Goal: Information Seeking & Learning: Learn about a topic

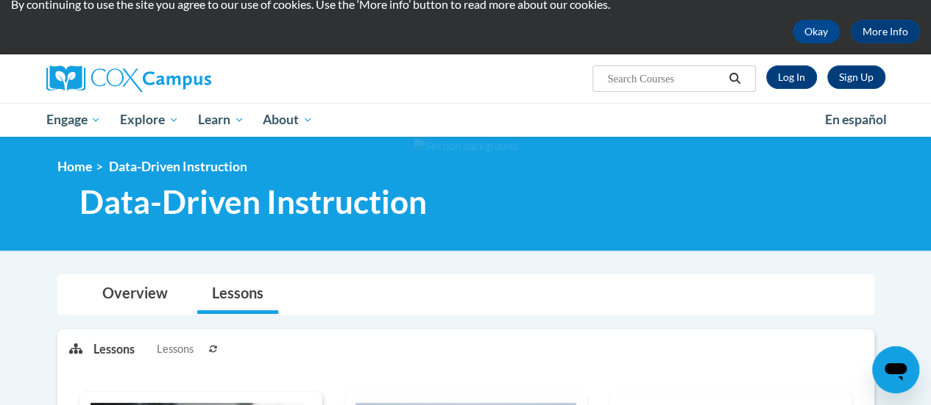
scroll to position [46, 0]
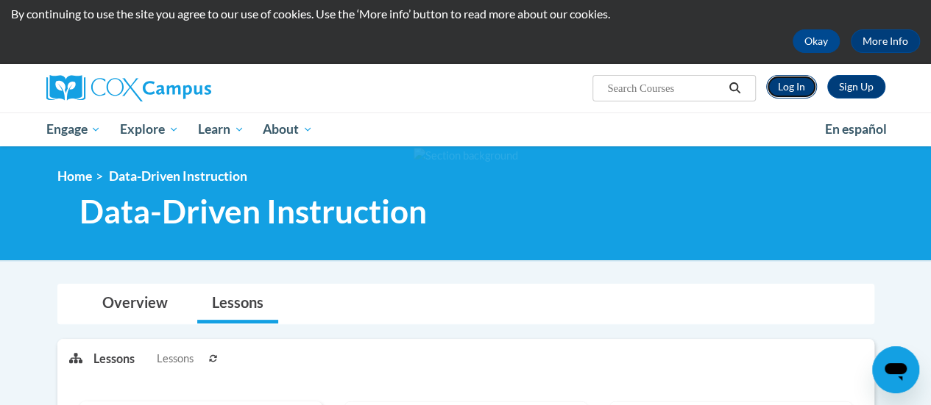
click at [783, 86] on link "Log In" at bounding box center [791, 87] width 51 height 24
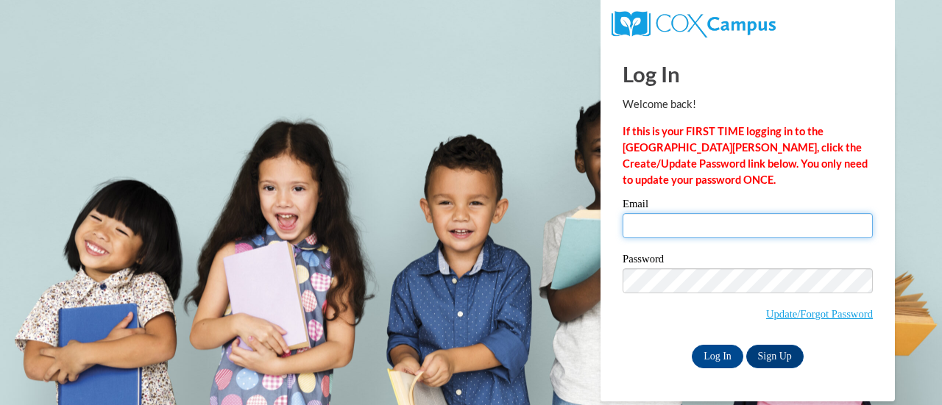
click at [689, 218] on input "Email" at bounding box center [747, 225] width 250 height 25
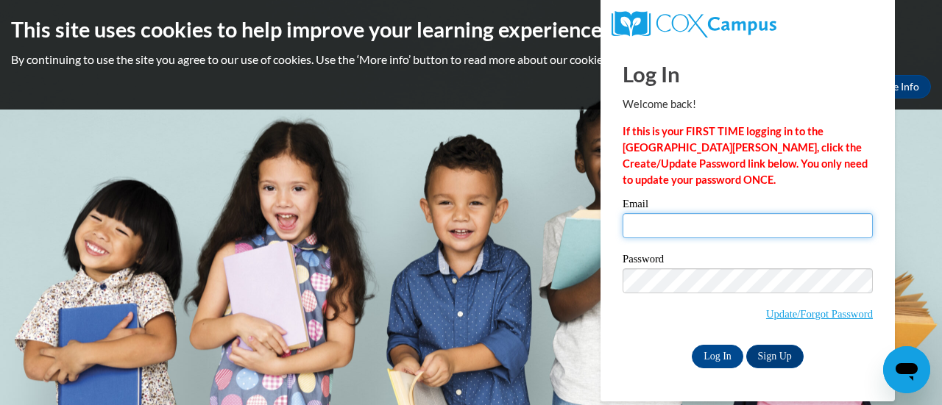
type input "brenna.hagoriles@rusd.org"
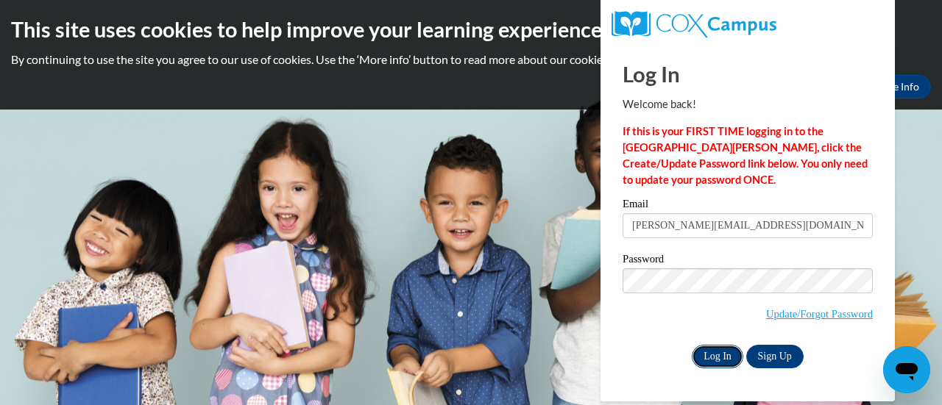
click at [711, 349] on input "Log In" at bounding box center [717, 357] width 51 height 24
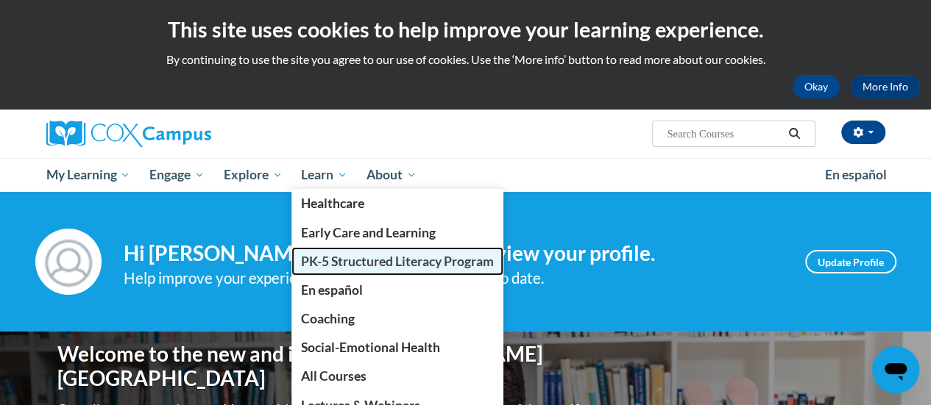
click at [333, 261] on span "PK-5 Structured Literacy Program" at bounding box center [397, 261] width 193 height 15
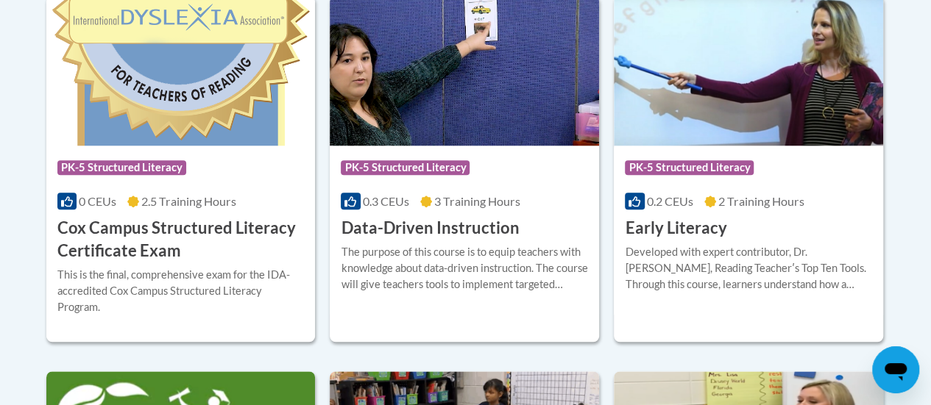
scroll to position [676, 0]
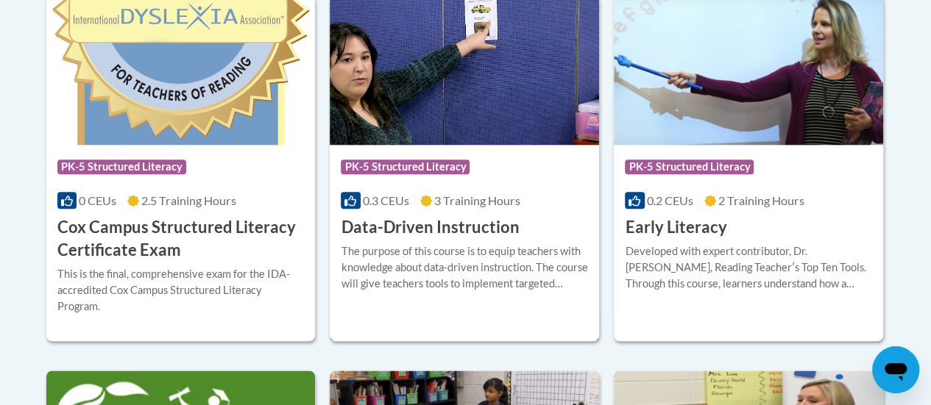
click at [453, 271] on div "The purpose of this course is to equip teachers with knowledge about data-drive…" at bounding box center [464, 268] width 247 height 49
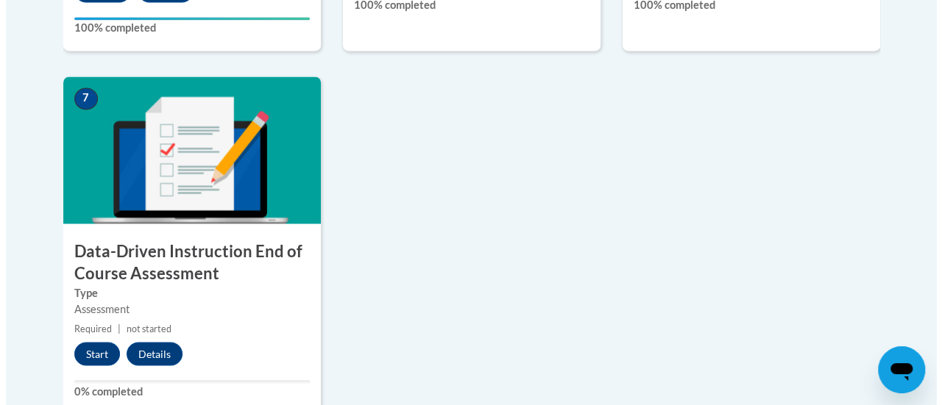
scroll to position [1157, 0]
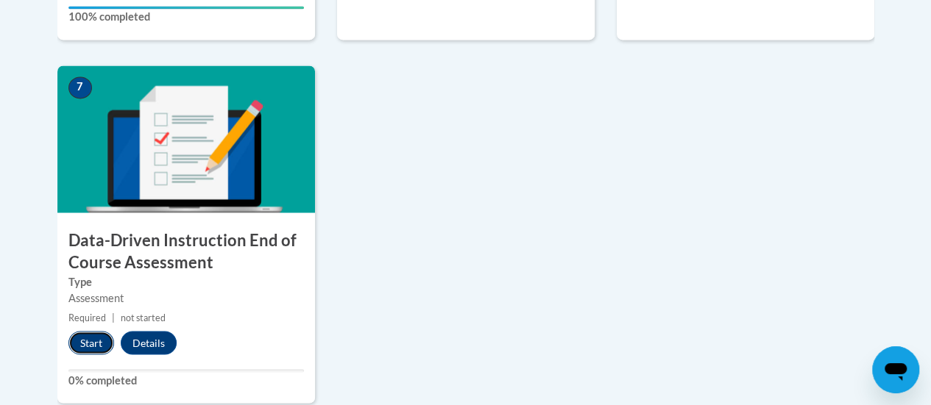
click at [90, 345] on button "Start" at bounding box center [91, 343] width 46 height 24
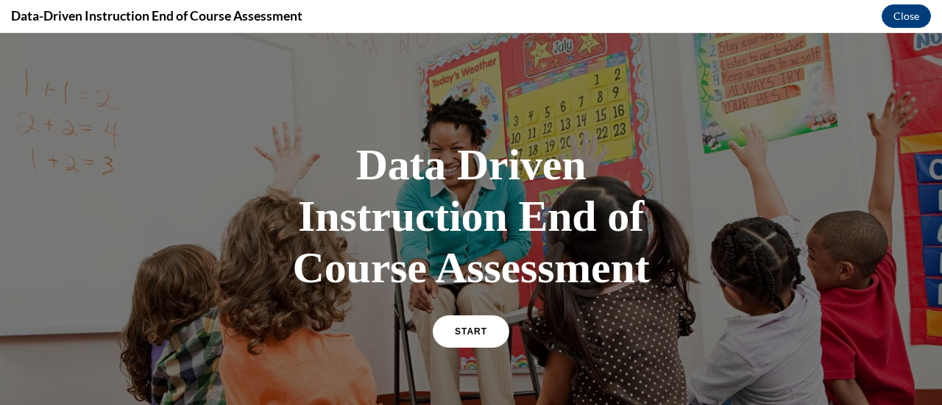
scroll to position [0, 0]
click at [468, 338] on link "START" at bounding box center [470, 332] width 80 height 34
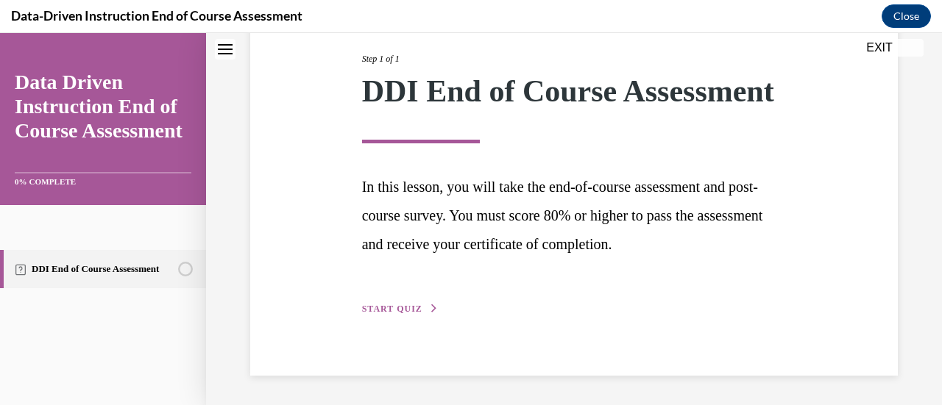
scroll to position [206, 0]
click at [396, 314] on span "START QUIZ" at bounding box center [392, 309] width 60 height 10
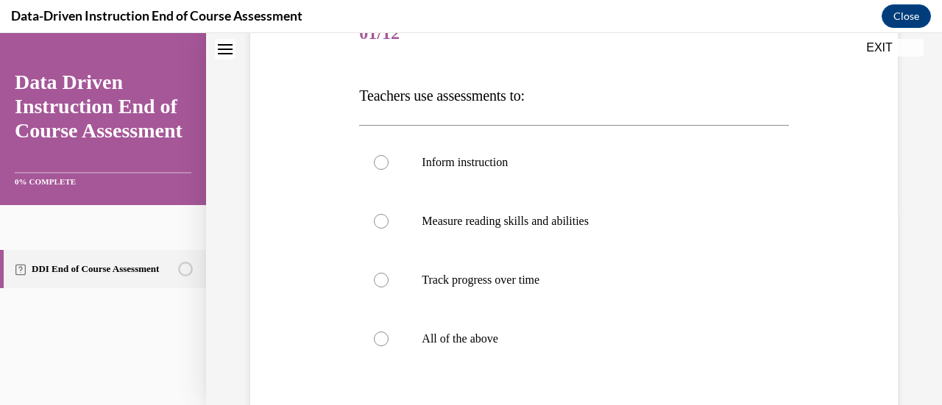
scroll to position [200, 0]
click at [439, 337] on p "All of the above" at bounding box center [587, 338] width 330 height 15
click at [388, 337] on input "All of the above" at bounding box center [381, 338] width 15 height 15
radio input "true"
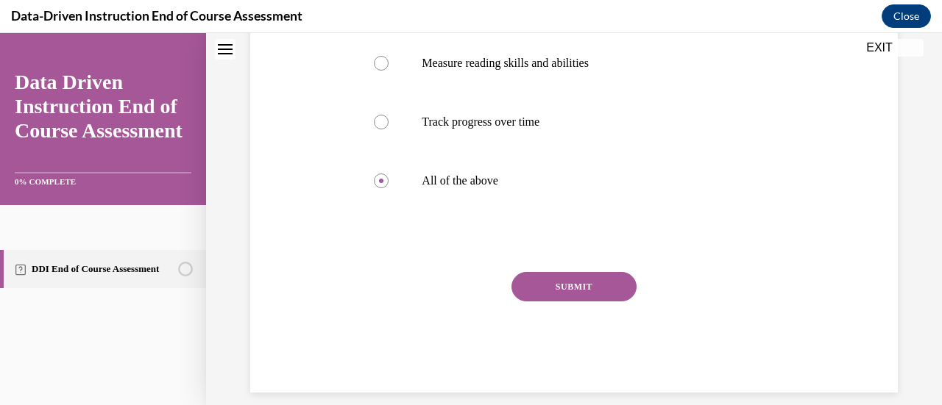
click at [566, 291] on button "SUBMIT" at bounding box center [573, 286] width 125 height 29
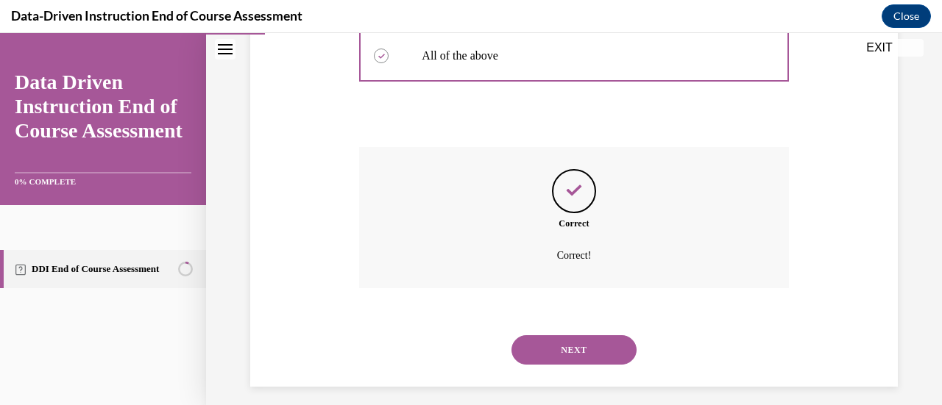
scroll to position [493, 0]
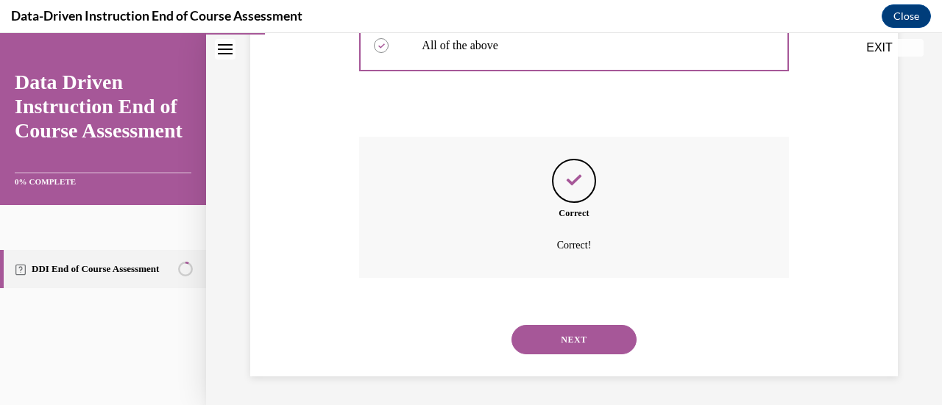
click at [559, 338] on button "NEXT" at bounding box center [573, 339] width 125 height 29
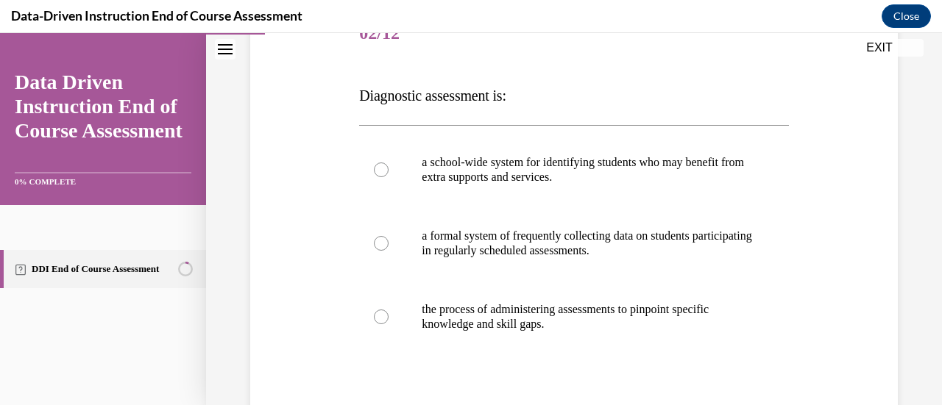
scroll to position [200, 0]
click at [559, 338] on label "the process of administering assessments to pinpoint specific knowledge and ski…" at bounding box center [573, 317] width 429 height 74
click at [388, 324] on input "the process of administering assessments to pinpoint specific knowledge and ski…" at bounding box center [381, 316] width 15 height 15
radio input "true"
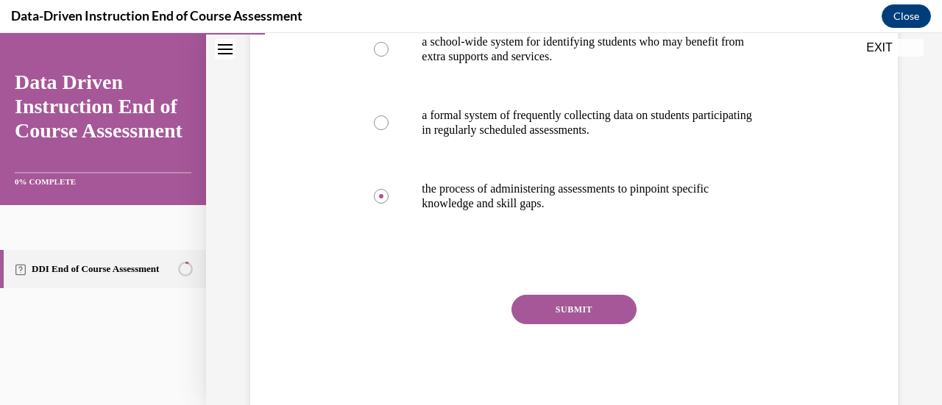
click at [569, 305] on button "SUBMIT" at bounding box center [573, 309] width 125 height 29
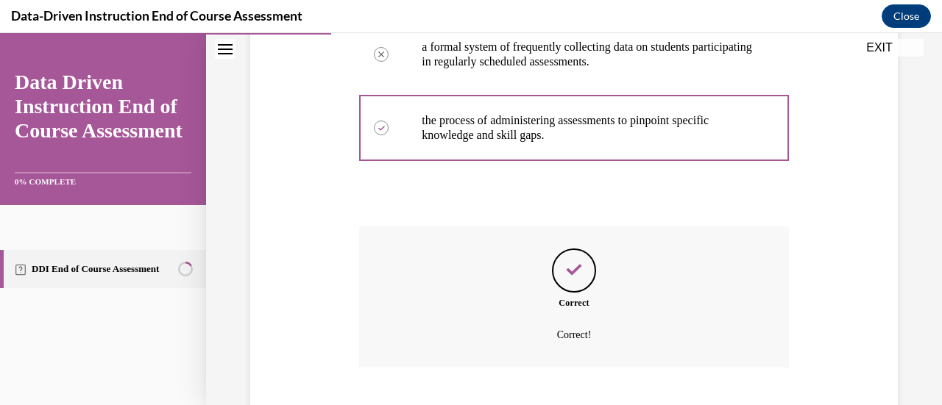
scroll to position [478, 0]
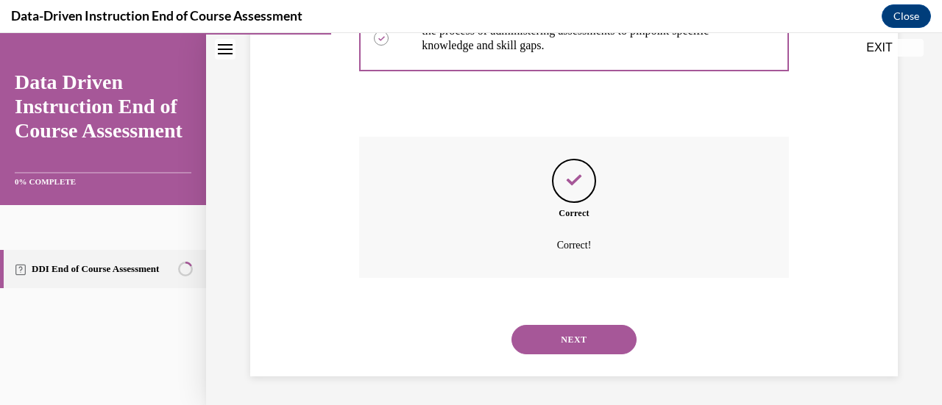
click at [577, 336] on button "NEXT" at bounding box center [573, 339] width 125 height 29
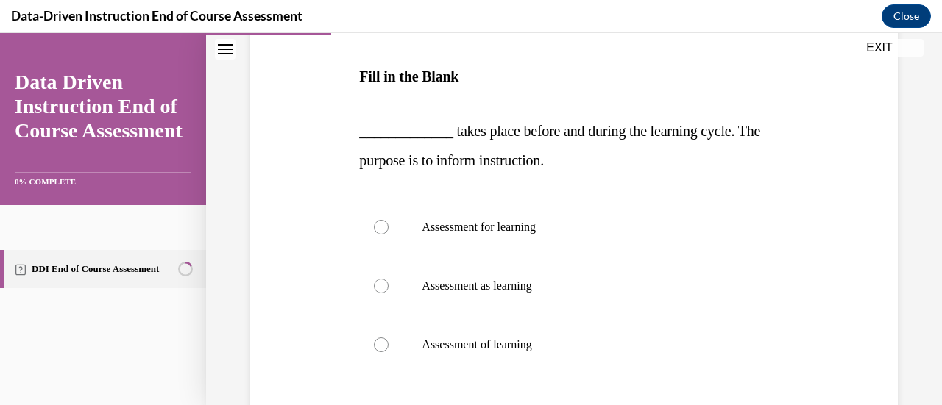
scroll to position [219, 0]
click at [577, 337] on p "Assessment of learning" at bounding box center [587, 344] width 330 height 15
click at [388, 337] on input "Assessment of learning" at bounding box center [381, 344] width 15 height 15
radio input "true"
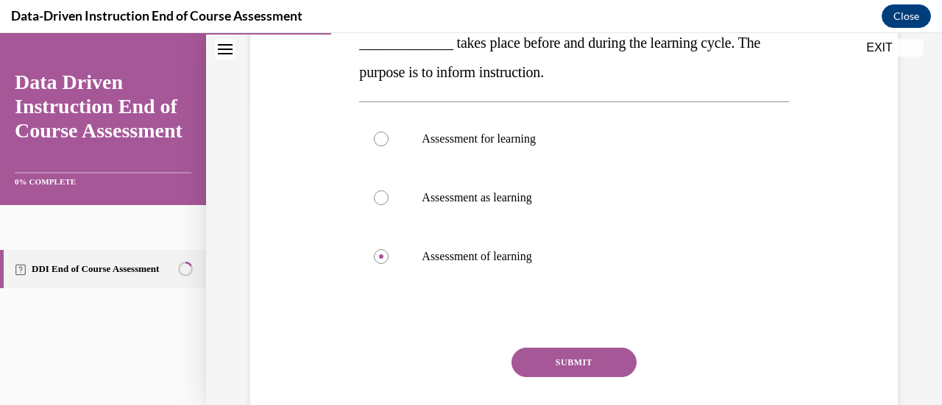
scroll to position [308, 0]
click at [566, 369] on button "SUBMIT" at bounding box center [573, 361] width 125 height 29
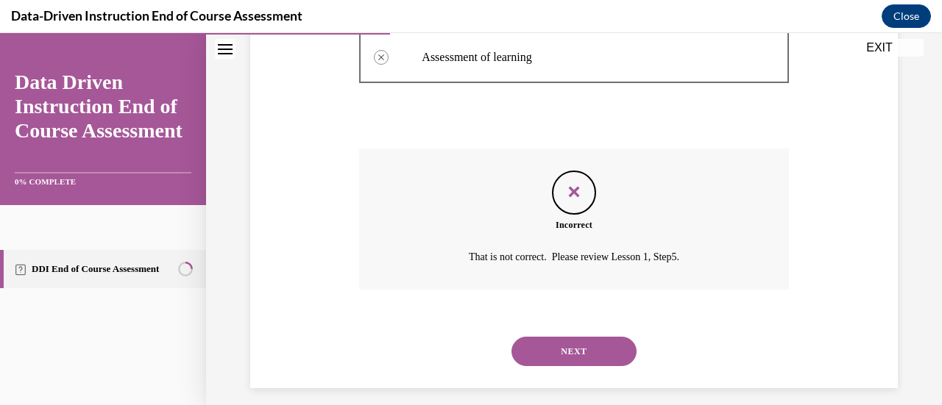
scroll to position [518, 0]
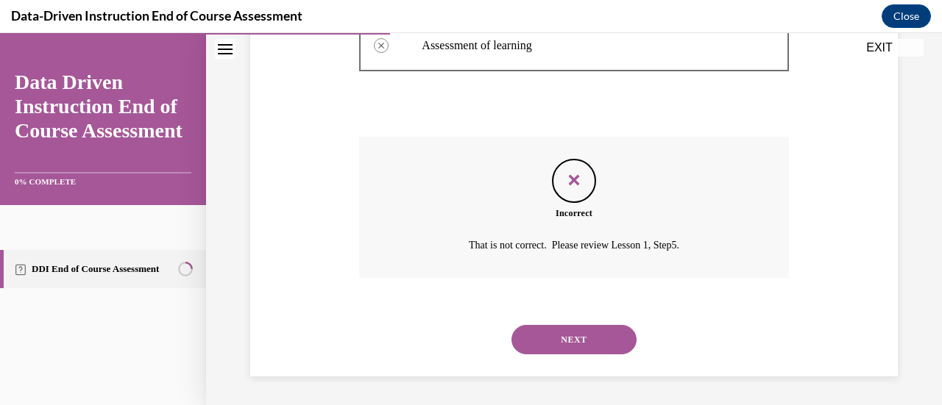
click at [555, 332] on button "NEXT" at bounding box center [573, 339] width 125 height 29
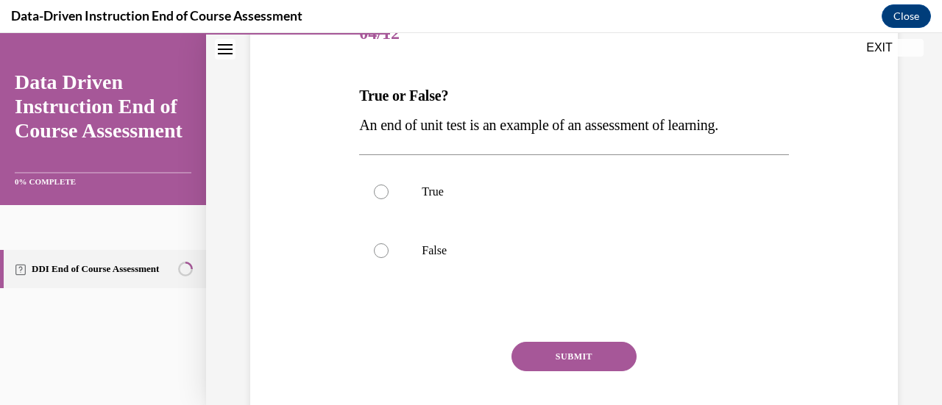
scroll to position [200, 0]
click at [427, 193] on p "True" at bounding box center [587, 191] width 330 height 15
click at [388, 193] on input "True" at bounding box center [381, 191] width 15 height 15
radio input "true"
click at [555, 350] on button "SUBMIT" at bounding box center [573, 355] width 125 height 29
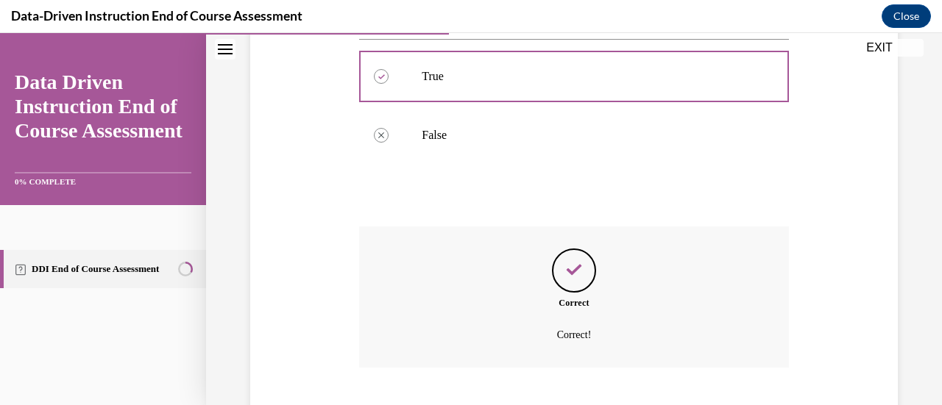
scroll to position [405, 0]
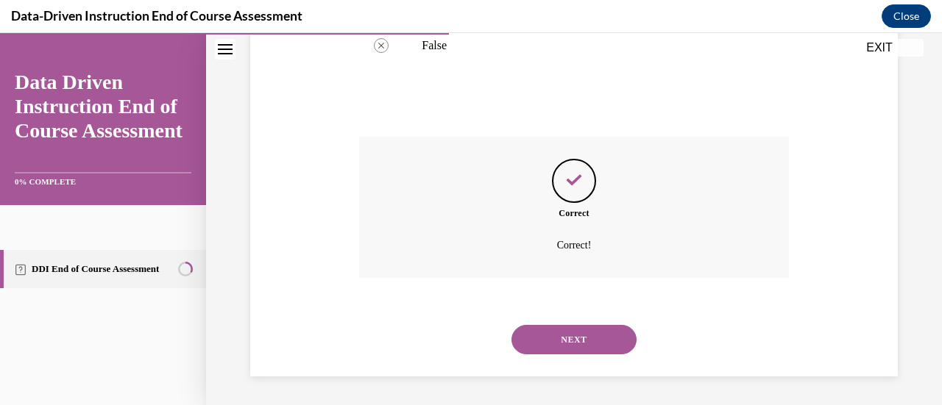
click at [559, 350] on button "NEXT" at bounding box center [573, 339] width 125 height 29
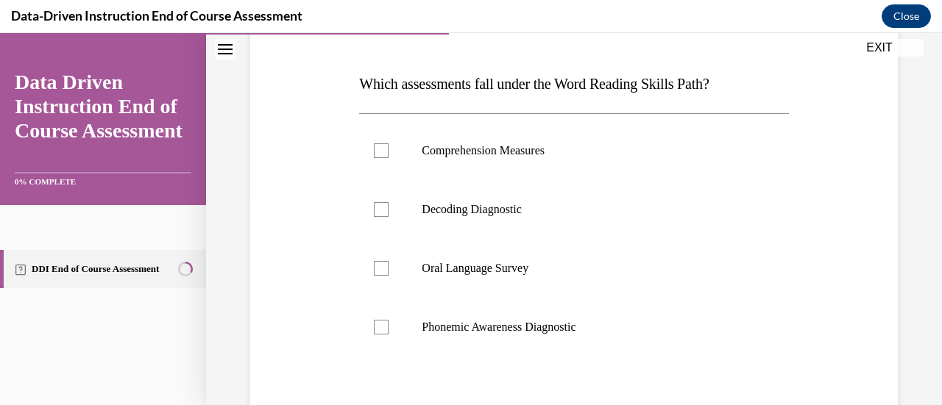
scroll to position [212, 0]
click at [377, 210] on div at bounding box center [381, 209] width 15 height 15
click at [377, 210] on input "Decoding Diagnostic" at bounding box center [381, 209] width 15 height 15
checkbox input "true"
click at [480, 327] on p "Phonemic Awareness Diagnostic" at bounding box center [587, 326] width 330 height 15
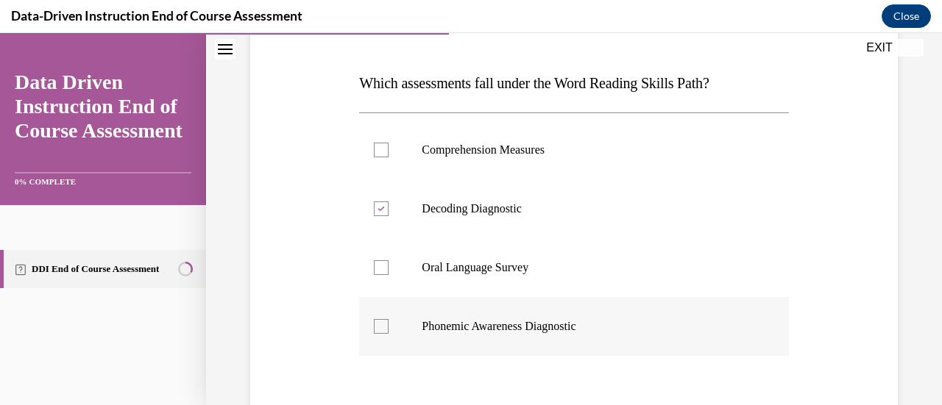
click at [388, 327] on input "Phonemic Awareness Diagnostic" at bounding box center [381, 326] width 15 height 15
checkbox input "true"
click at [385, 262] on div at bounding box center [381, 267] width 15 height 15
click at [385, 262] on input "Oral Language Survey" at bounding box center [381, 267] width 15 height 15
checkbox input "true"
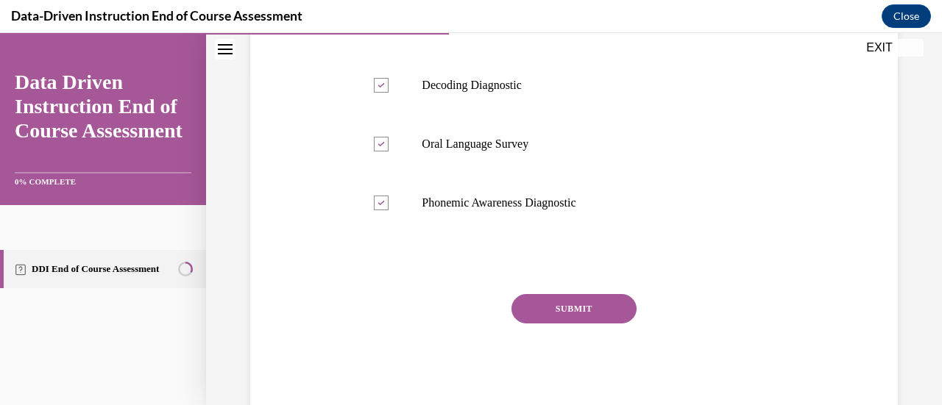
click at [598, 316] on button "SUBMIT" at bounding box center [573, 308] width 125 height 29
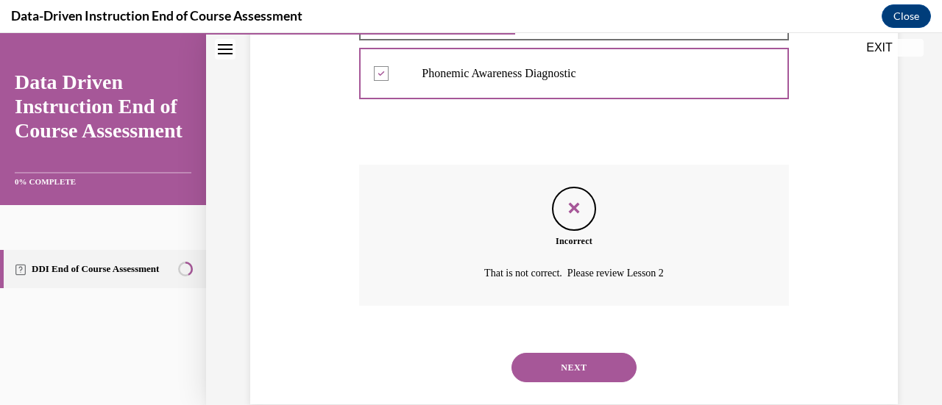
scroll to position [482, 0]
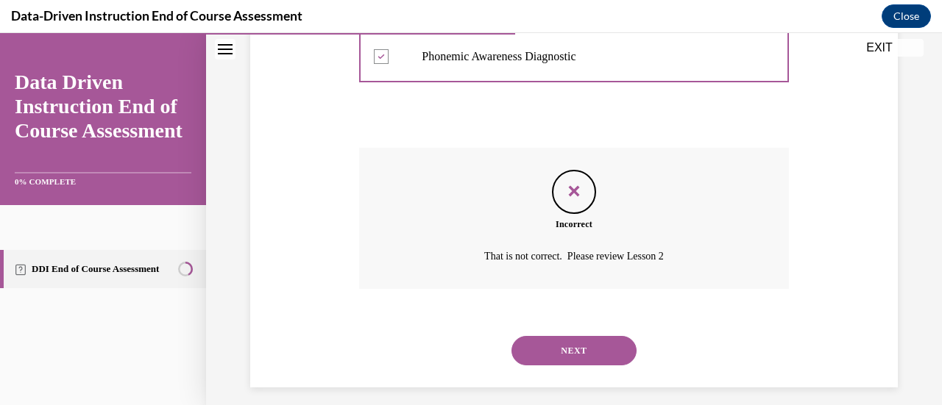
click at [575, 347] on button "NEXT" at bounding box center [573, 350] width 125 height 29
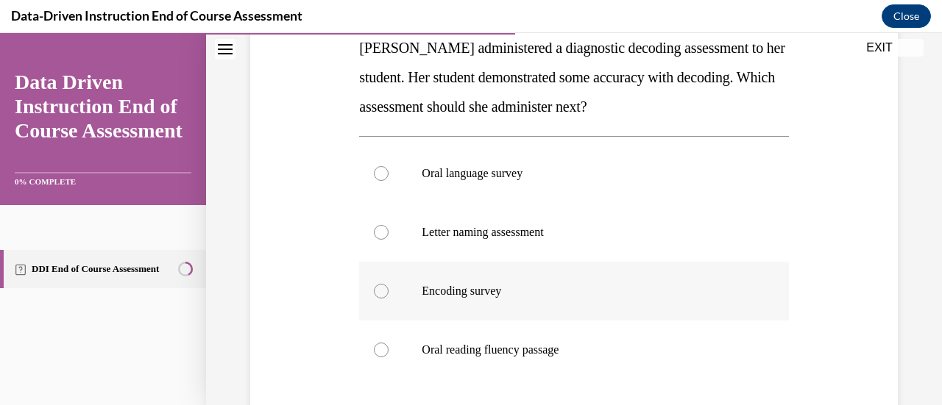
scroll to position [245, 0]
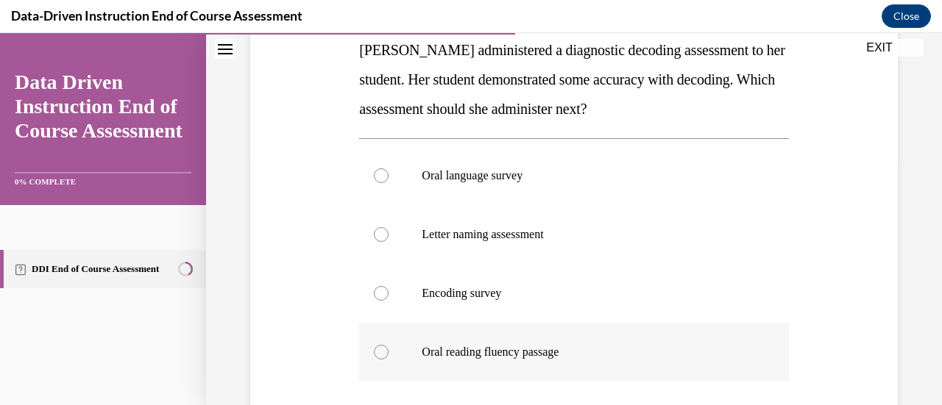
click at [477, 349] on p "Oral reading fluency passage" at bounding box center [587, 352] width 330 height 15
click at [388, 349] on input "Oral reading fluency passage" at bounding box center [381, 352] width 15 height 15
radio input "true"
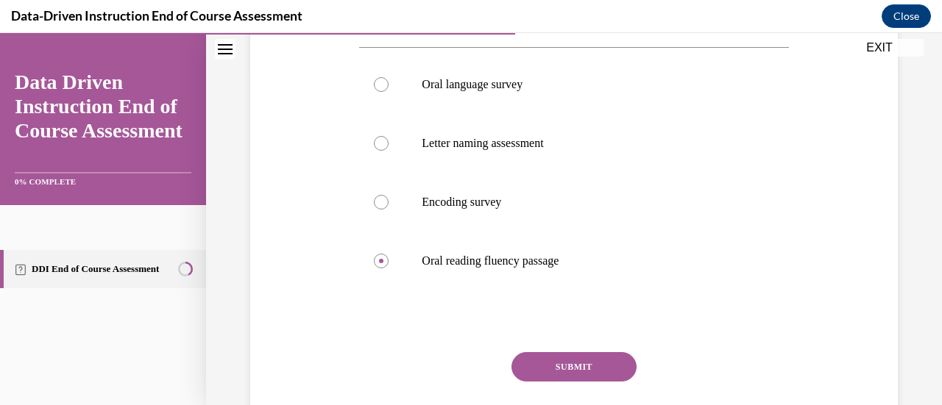
click at [547, 365] on button "SUBMIT" at bounding box center [573, 366] width 125 height 29
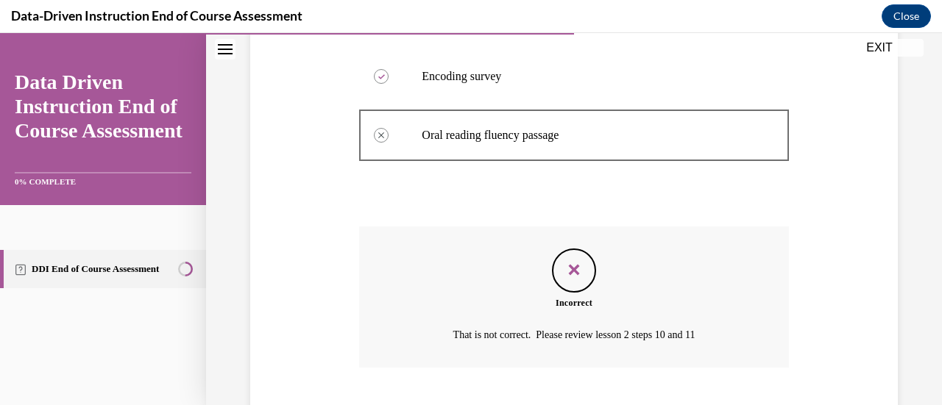
scroll to position [552, 0]
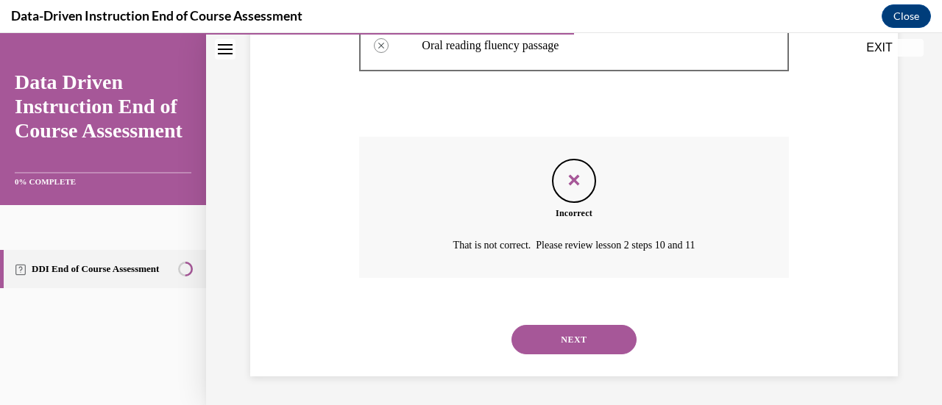
click at [562, 345] on button "NEXT" at bounding box center [573, 339] width 125 height 29
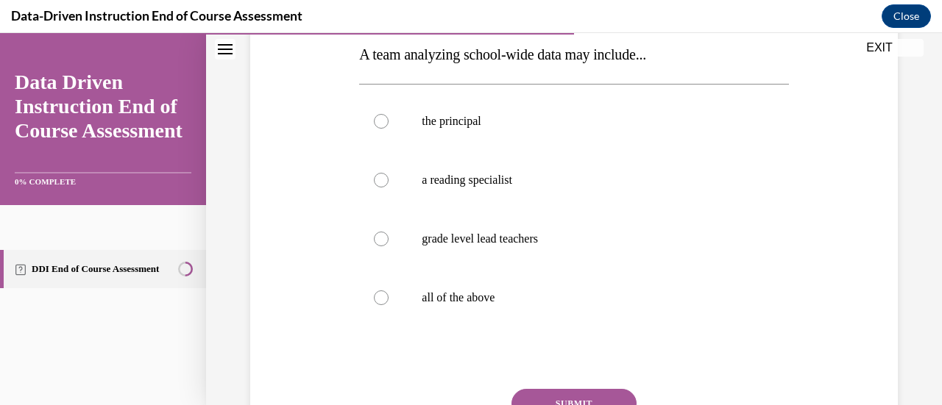
scroll to position [242, 0]
click at [447, 294] on p "all of the above" at bounding box center [587, 296] width 330 height 15
click at [388, 294] on input "all of the above" at bounding box center [381, 296] width 15 height 15
radio input "true"
click at [534, 394] on button "SUBMIT" at bounding box center [573, 402] width 125 height 29
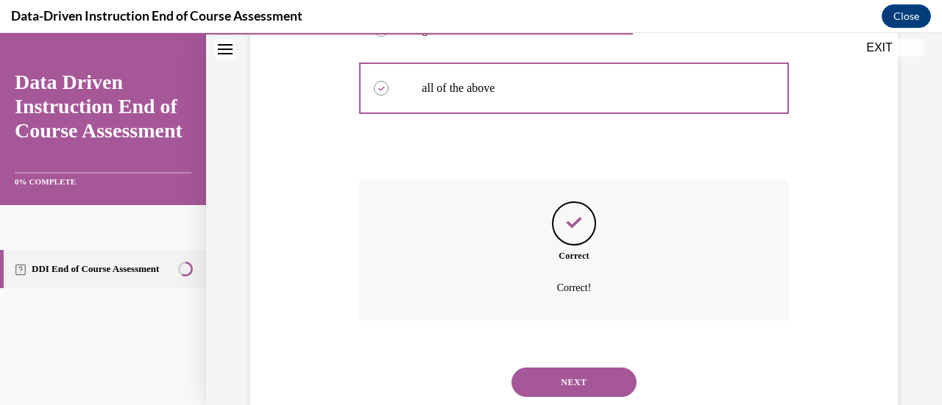
scroll to position [493, 0]
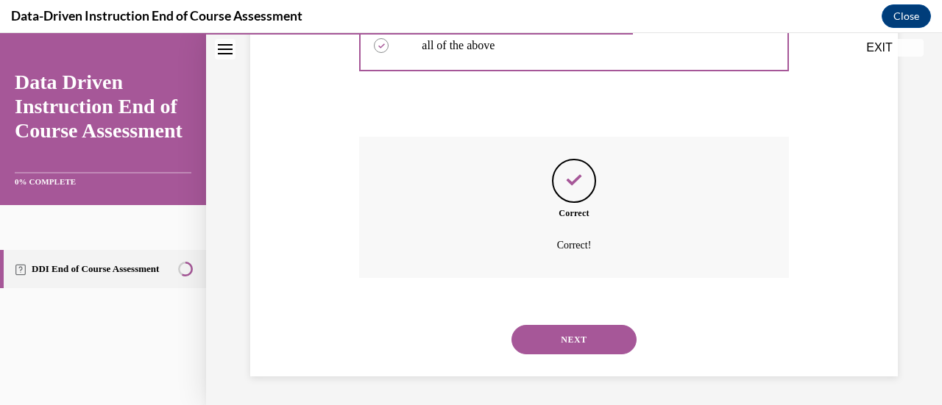
click at [560, 333] on button "NEXT" at bounding box center [573, 339] width 125 height 29
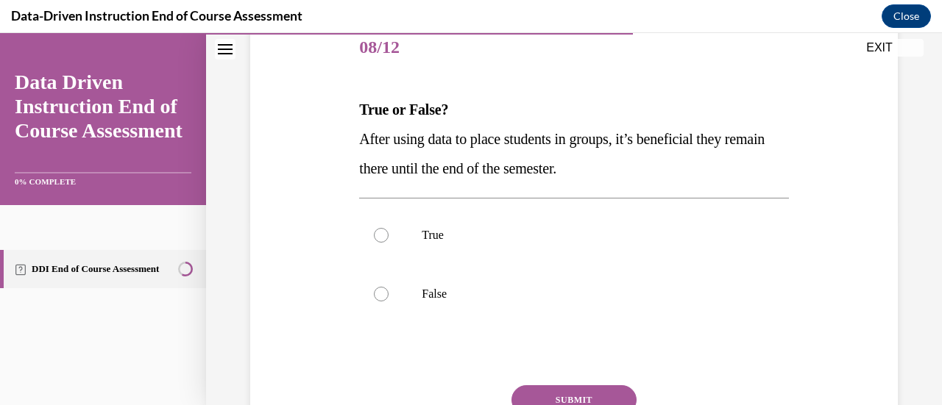
scroll to position [188, 0]
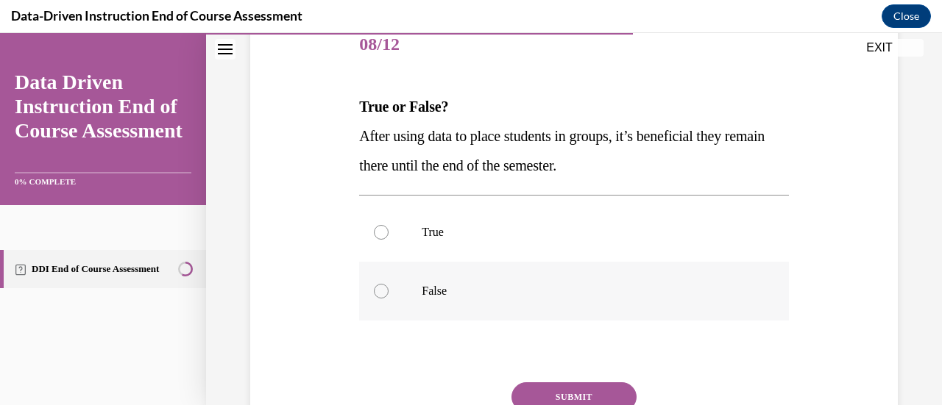
click at [500, 294] on p "False" at bounding box center [587, 291] width 330 height 15
click at [388, 294] on input "False" at bounding box center [381, 291] width 15 height 15
radio input "true"
click at [559, 389] on button "SUBMIT" at bounding box center [573, 397] width 125 height 29
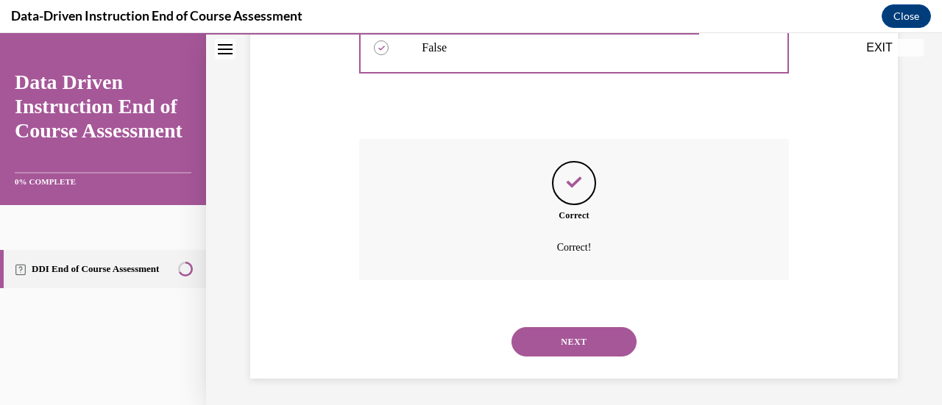
scroll to position [434, 0]
click at [550, 348] on button "NEXT" at bounding box center [573, 339] width 125 height 29
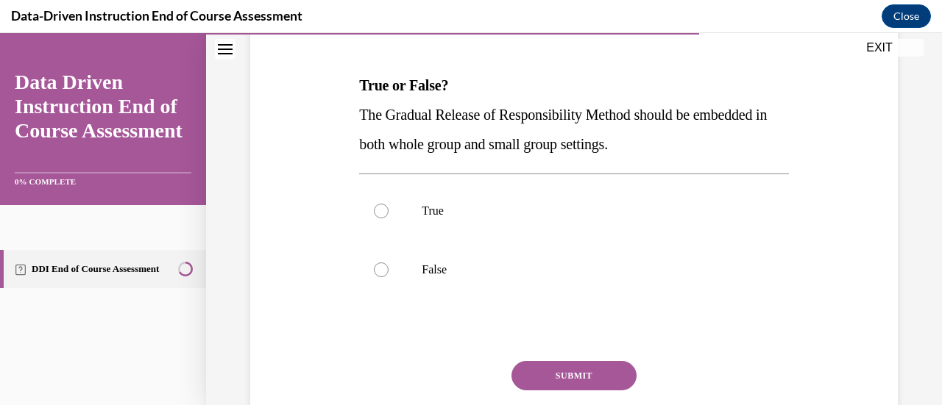
scroll to position [210, 0]
click at [473, 221] on label "True" at bounding box center [573, 210] width 429 height 59
click at [388, 218] on input "True" at bounding box center [381, 210] width 15 height 15
radio input "true"
click at [536, 374] on button "SUBMIT" at bounding box center [573, 374] width 125 height 29
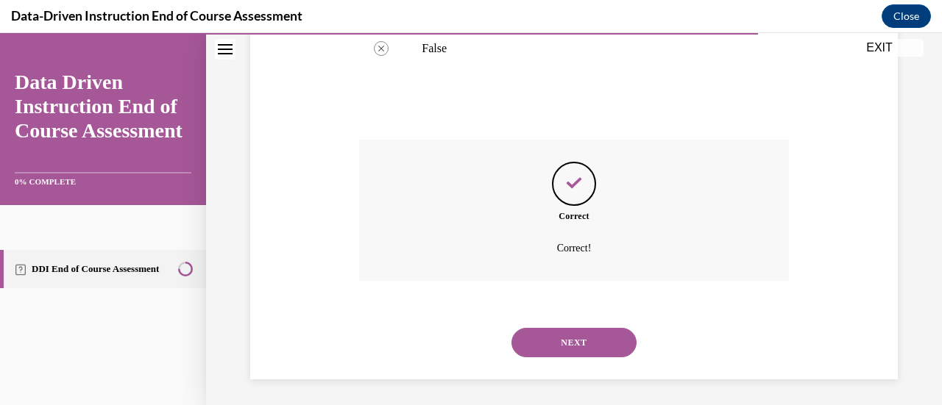
scroll to position [434, 0]
click at [559, 350] on button "NEXT" at bounding box center [573, 339] width 125 height 29
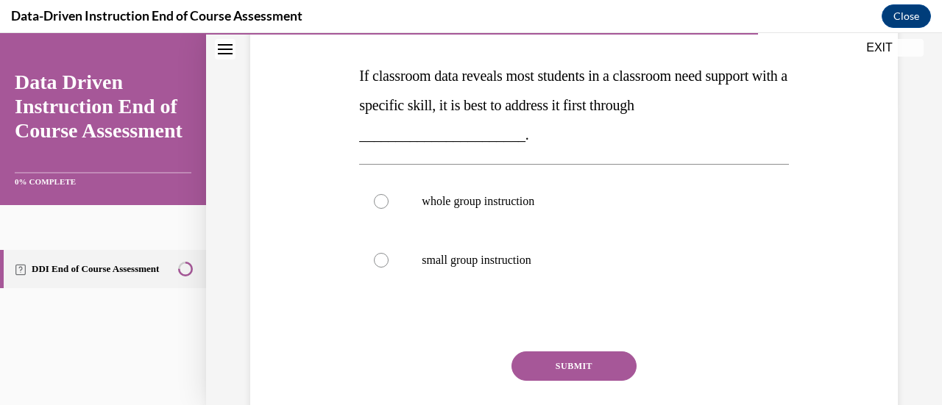
scroll to position [305, 0]
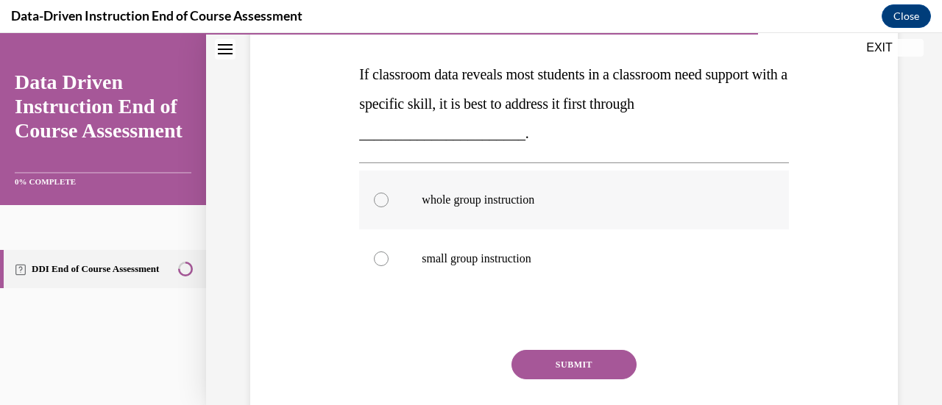
click at [514, 205] on p "whole group instruction" at bounding box center [587, 200] width 330 height 15
click at [388, 205] on input "whole group instruction" at bounding box center [381, 200] width 15 height 15
radio input "true"
click at [568, 360] on button "SUBMIT" at bounding box center [573, 364] width 125 height 29
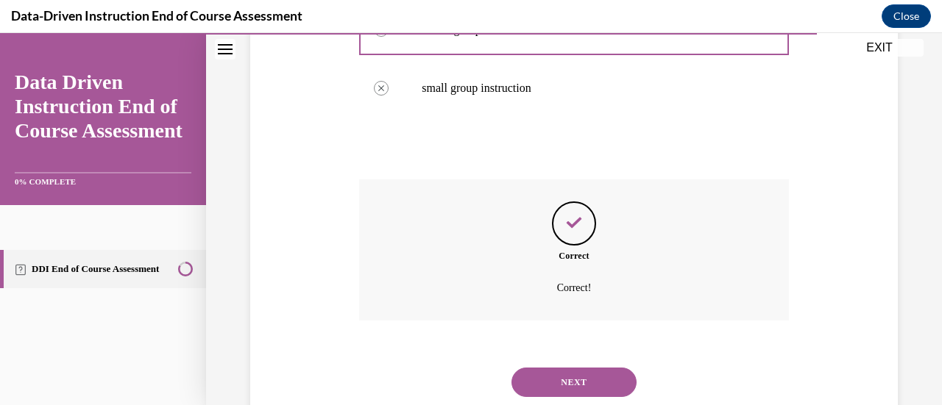
scroll to position [518, 0]
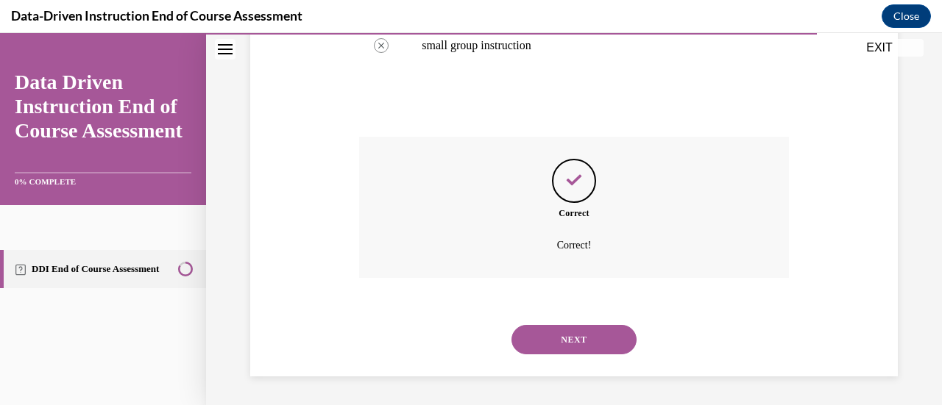
click at [565, 344] on button "NEXT" at bounding box center [573, 339] width 125 height 29
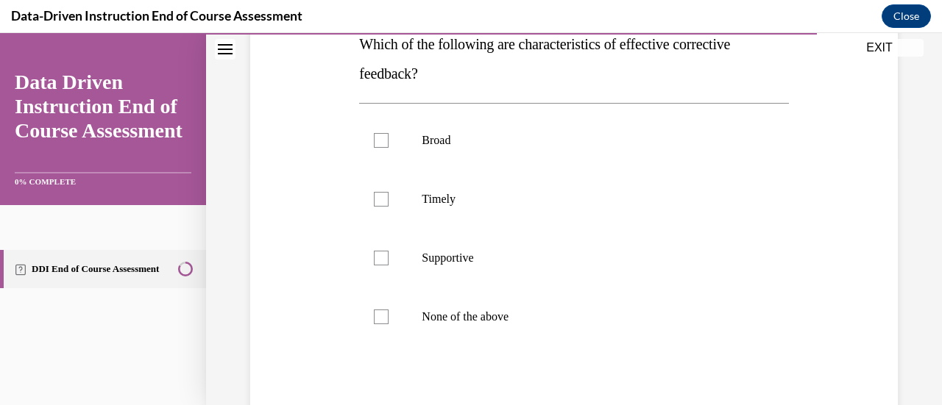
scroll to position [270, 0]
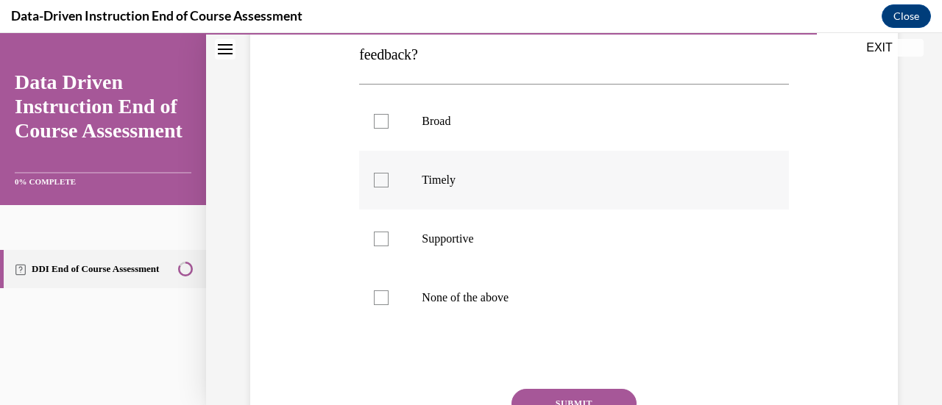
click at [433, 182] on p "Timely" at bounding box center [587, 180] width 330 height 15
click at [388, 182] on input "Timely" at bounding box center [381, 180] width 15 height 15
checkbox input "true"
click at [439, 243] on p "Supportive" at bounding box center [587, 239] width 330 height 15
click at [388, 243] on input "Supportive" at bounding box center [381, 239] width 15 height 15
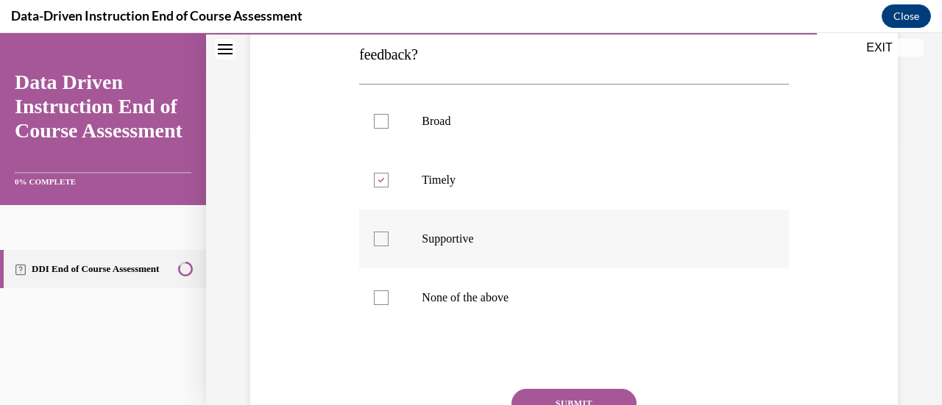
checkbox input "true"
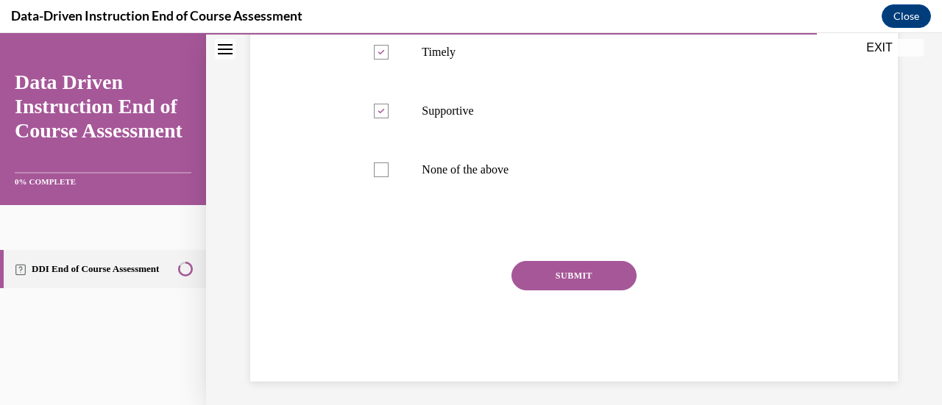
click at [559, 270] on button "SUBMIT" at bounding box center [573, 275] width 125 height 29
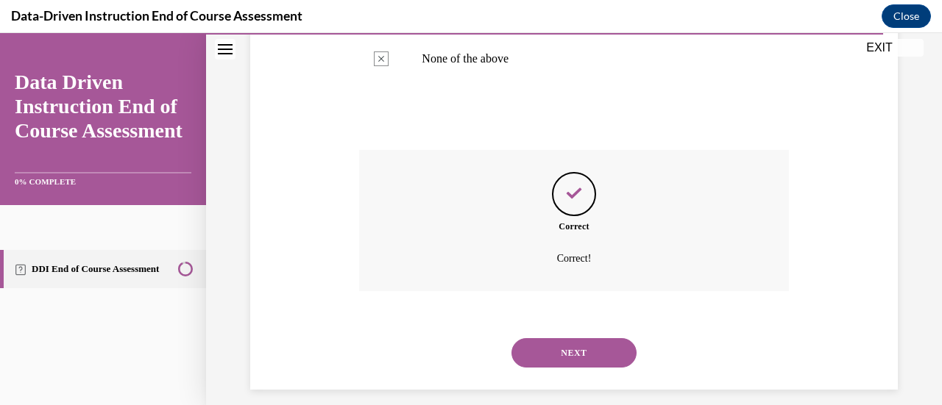
scroll to position [522, 0]
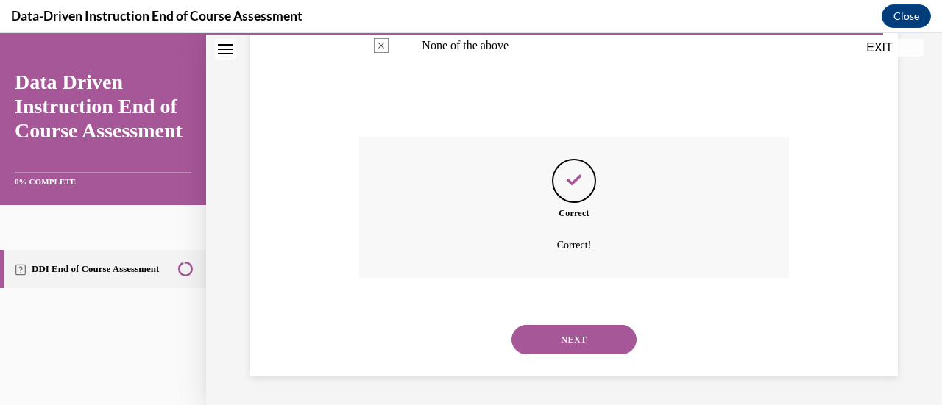
click at [561, 336] on button "NEXT" at bounding box center [573, 339] width 125 height 29
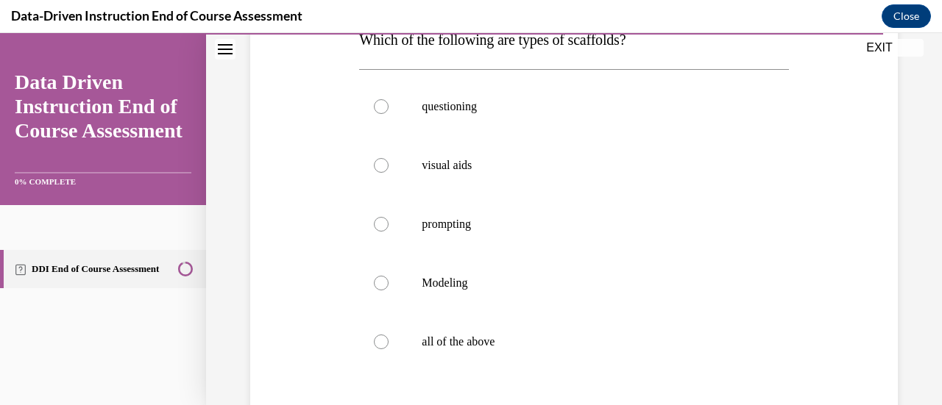
scroll to position [257, 0]
click at [454, 328] on label "all of the above" at bounding box center [573, 339] width 429 height 59
click at [388, 333] on input "all of the above" at bounding box center [381, 340] width 15 height 15
radio input "true"
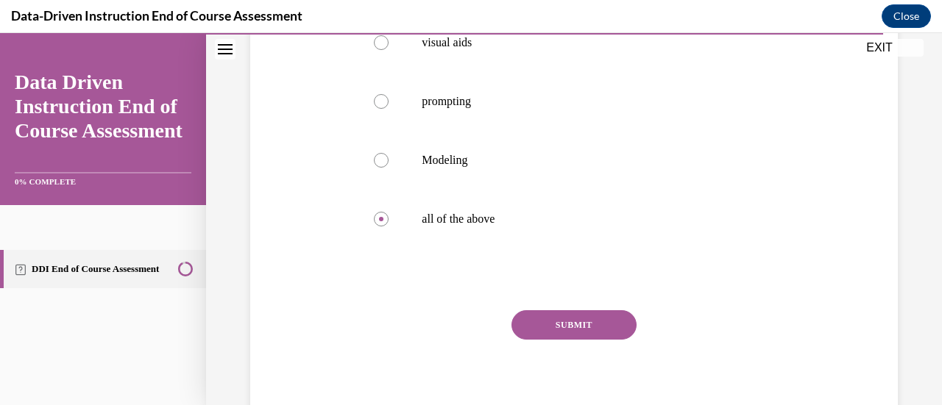
click at [539, 319] on button "SUBMIT" at bounding box center [573, 324] width 125 height 29
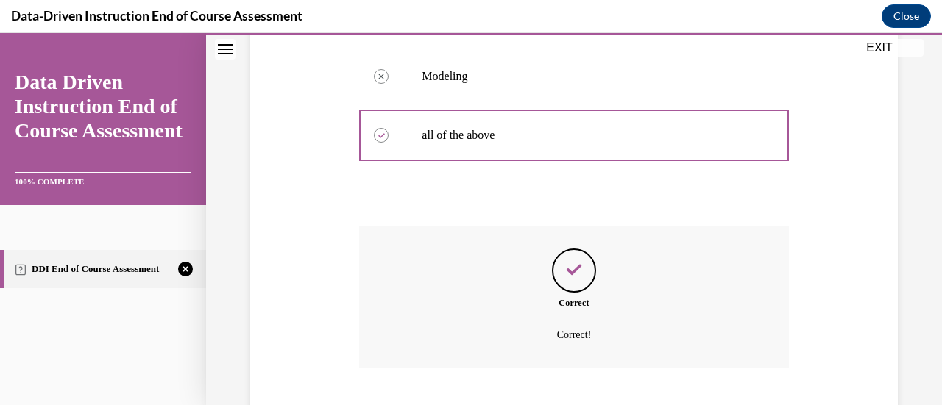
scroll to position [552, 0]
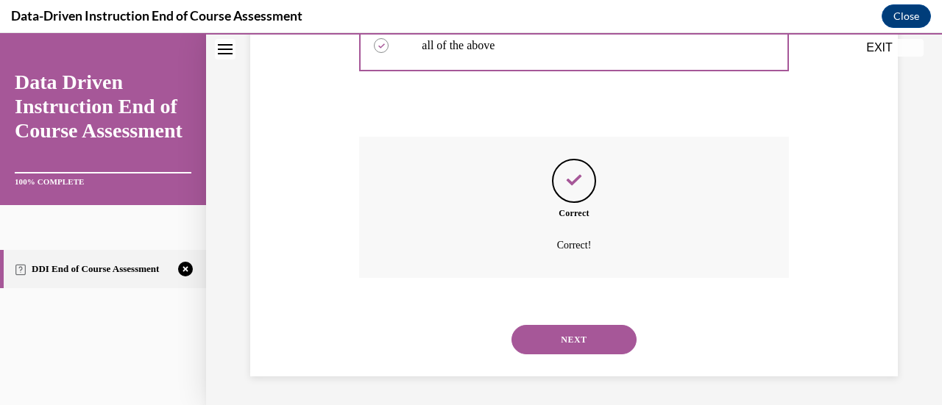
click at [600, 333] on button "NEXT" at bounding box center [573, 339] width 125 height 29
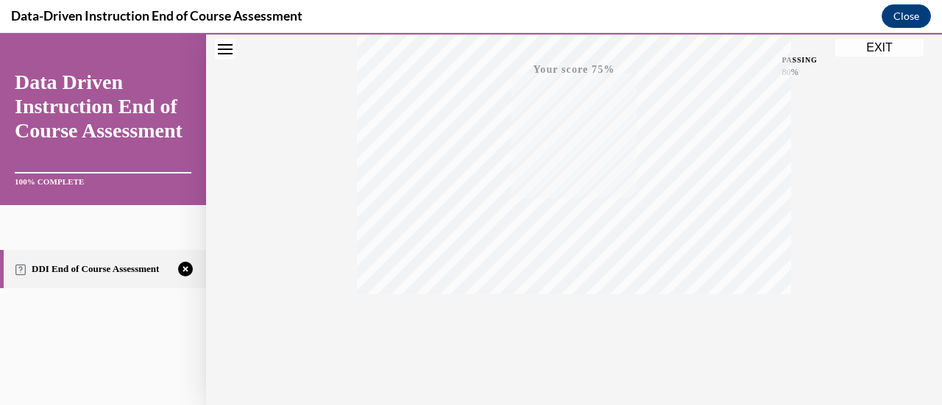
scroll to position [381, 0]
click at [569, 318] on icon "button" at bounding box center [574, 316] width 52 height 16
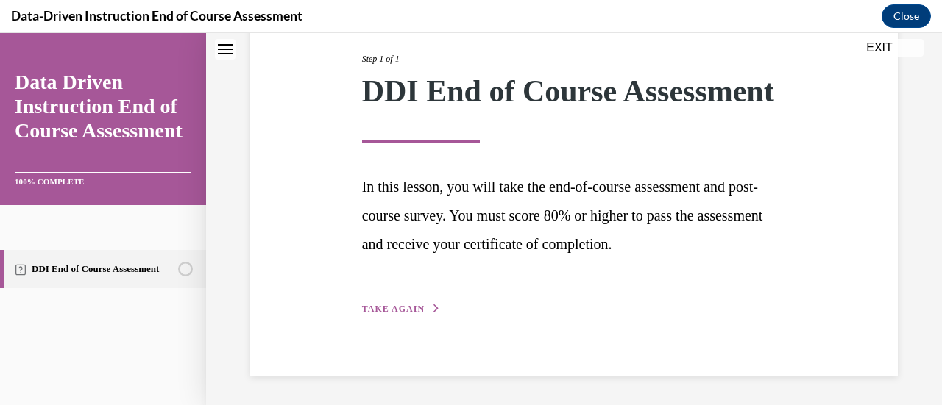
click at [377, 304] on button "TAKE AGAIN" at bounding box center [401, 308] width 79 height 13
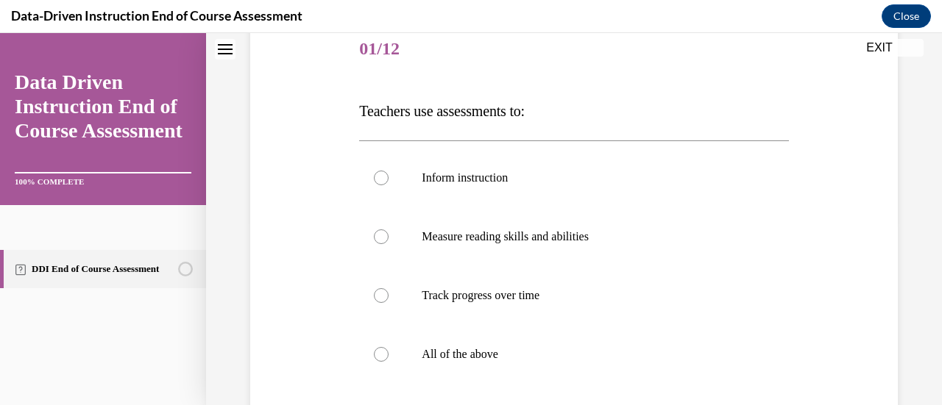
scroll to position [185, 0]
click at [381, 344] on label "All of the above" at bounding box center [573, 353] width 429 height 59
click at [381, 347] on input "All of the above" at bounding box center [381, 354] width 15 height 15
radio input "true"
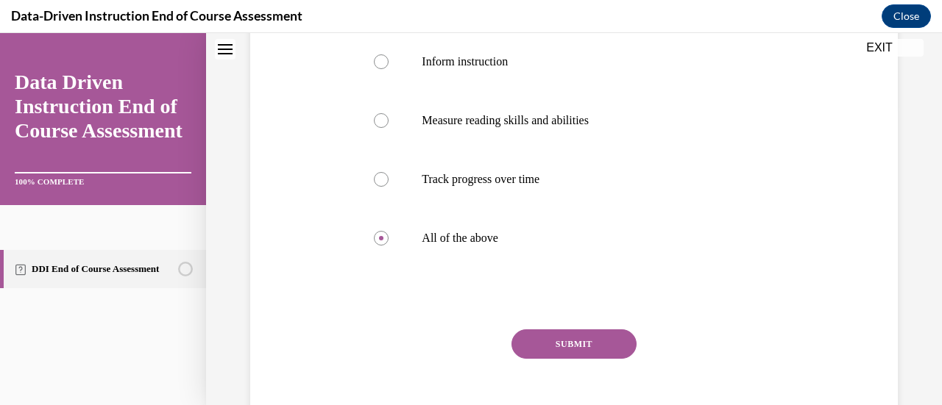
click at [549, 344] on button "SUBMIT" at bounding box center [573, 344] width 125 height 29
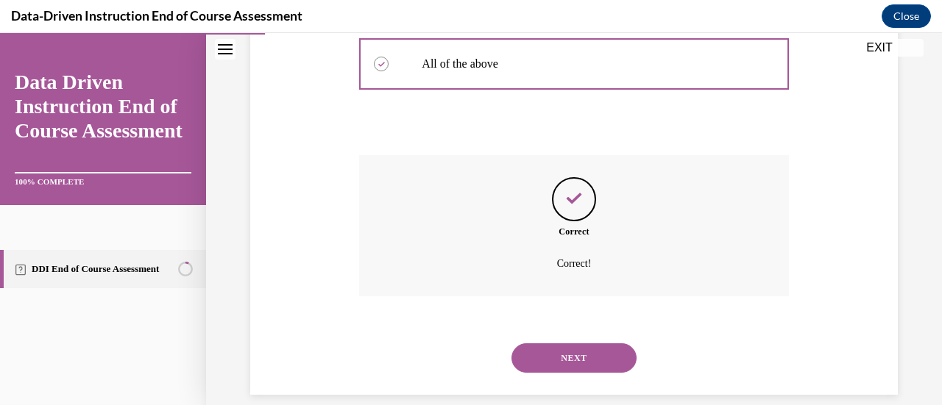
scroll to position [493, 0]
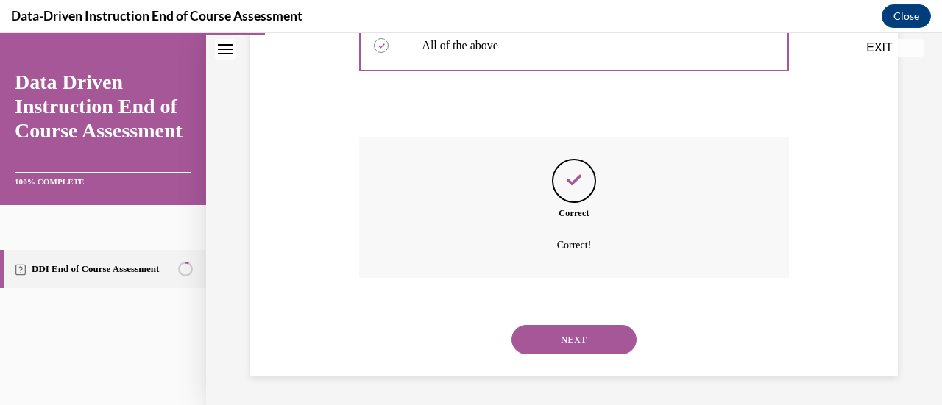
click at [549, 344] on button "NEXT" at bounding box center [573, 339] width 125 height 29
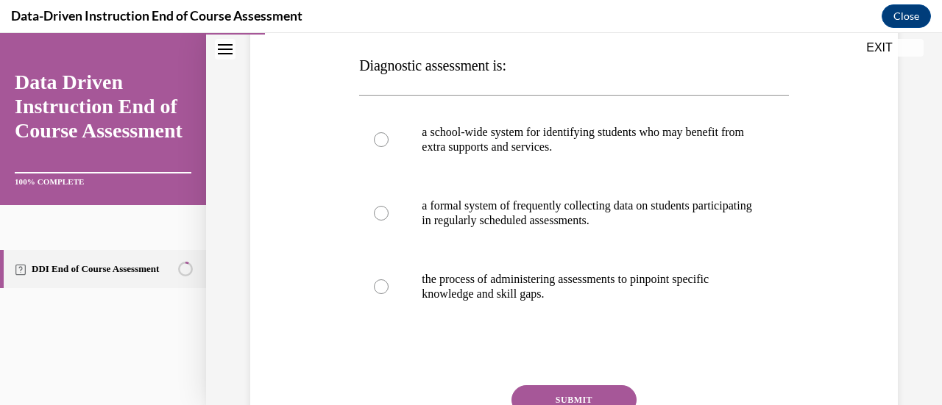
scroll to position [230, 0]
click at [514, 291] on p "the process of administering assessments to pinpoint specific knowledge and ski…" at bounding box center [587, 285] width 330 height 29
click at [388, 291] on input "the process of administering assessments to pinpoint specific knowledge and ski…" at bounding box center [381, 286] width 15 height 15
radio input "true"
click at [548, 394] on button "SUBMIT" at bounding box center [573, 399] width 125 height 29
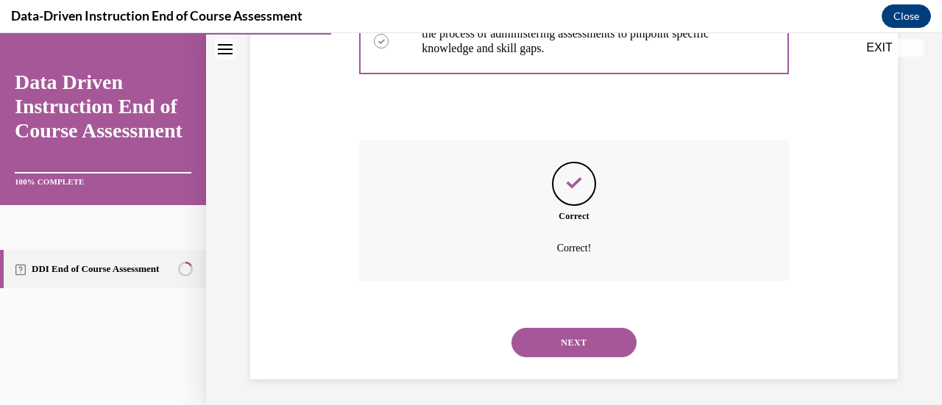
scroll to position [478, 0]
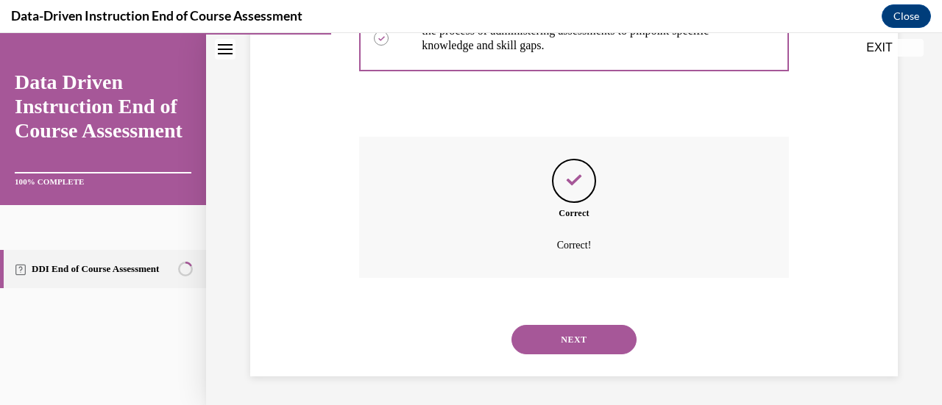
click at [550, 339] on button "NEXT" at bounding box center [573, 339] width 125 height 29
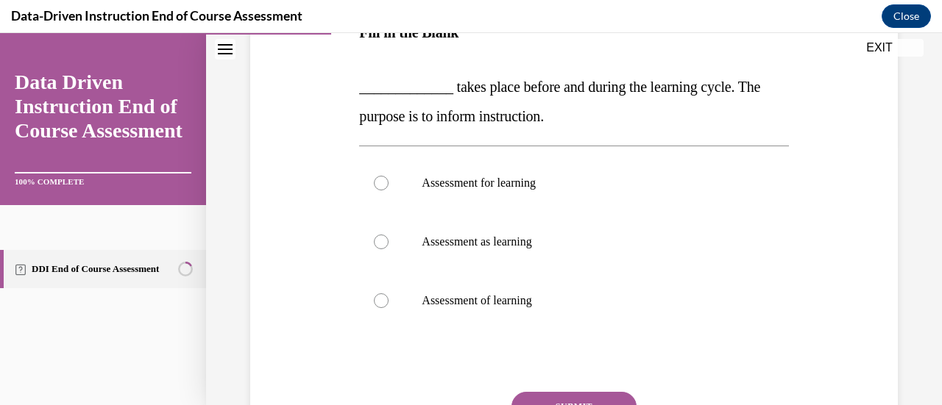
scroll to position [264, 0]
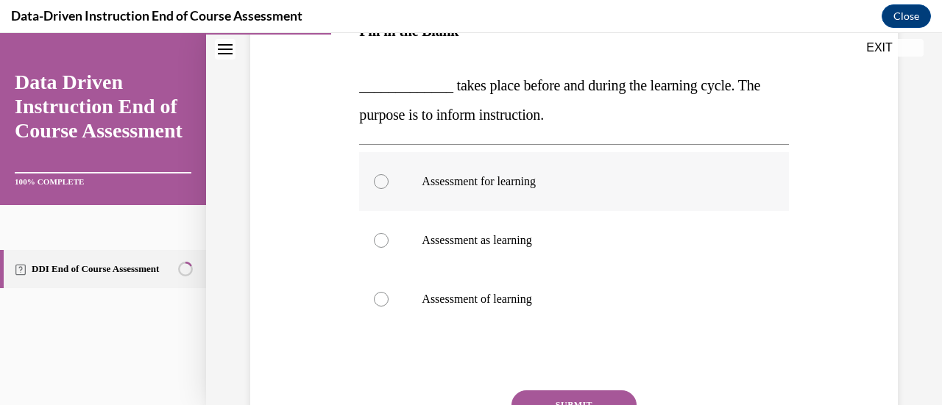
click at [502, 181] on p "Assessment for learning" at bounding box center [587, 181] width 330 height 15
click at [388, 181] on input "Assessment for learning" at bounding box center [381, 181] width 15 height 15
radio input "true"
click at [578, 399] on button "SUBMIT" at bounding box center [573, 405] width 125 height 29
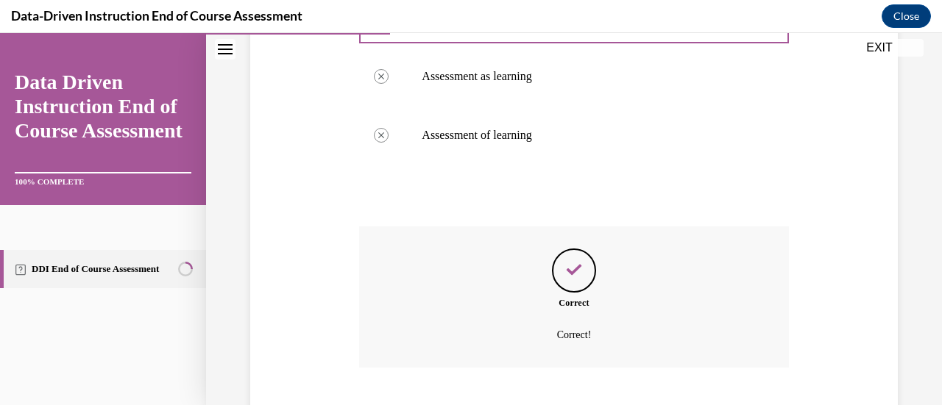
scroll to position [518, 0]
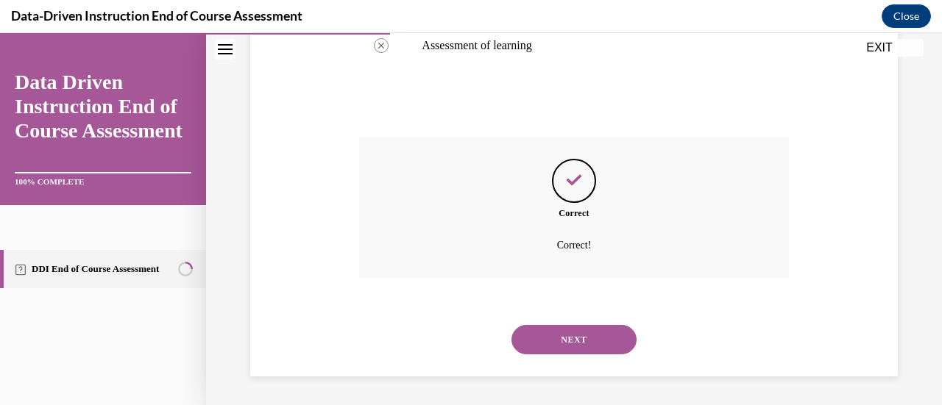
click at [607, 349] on button "NEXT" at bounding box center [573, 339] width 125 height 29
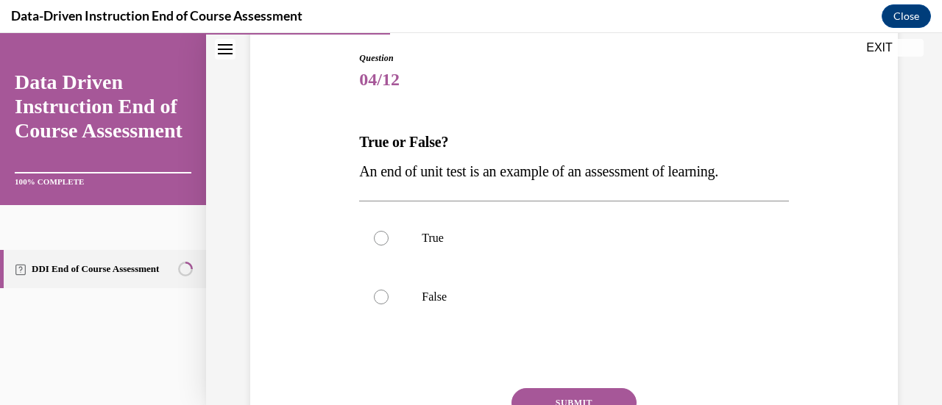
scroll to position [159, 0]
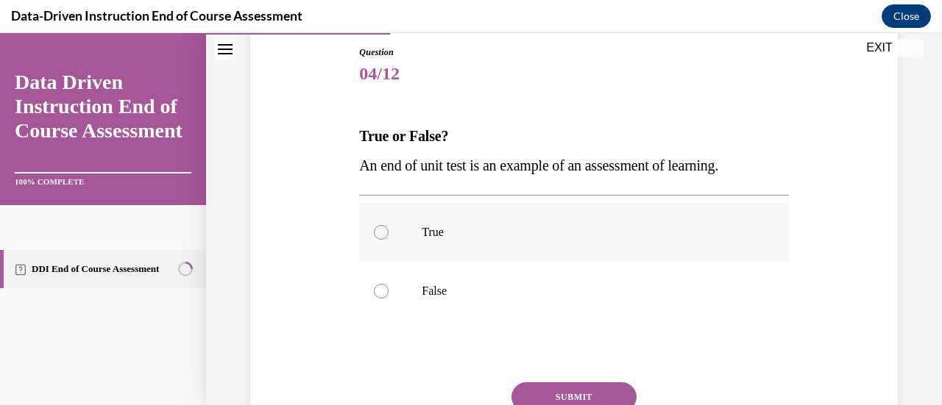
click at [530, 244] on label "True" at bounding box center [573, 232] width 429 height 59
click at [388, 240] on input "True" at bounding box center [381, 232] width 15 height 15
radio input "true"
click at [599, 393] on button "SUBMIT" at bounding box center [573, 397] width 125 height 29
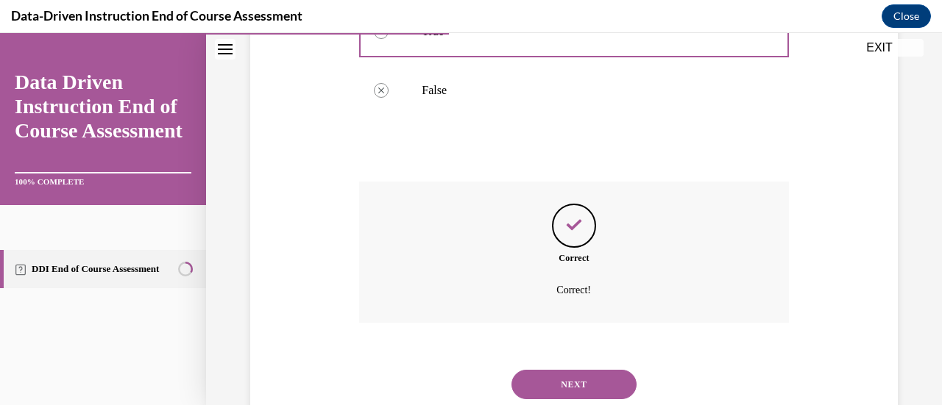
scroll to position [405, 0]
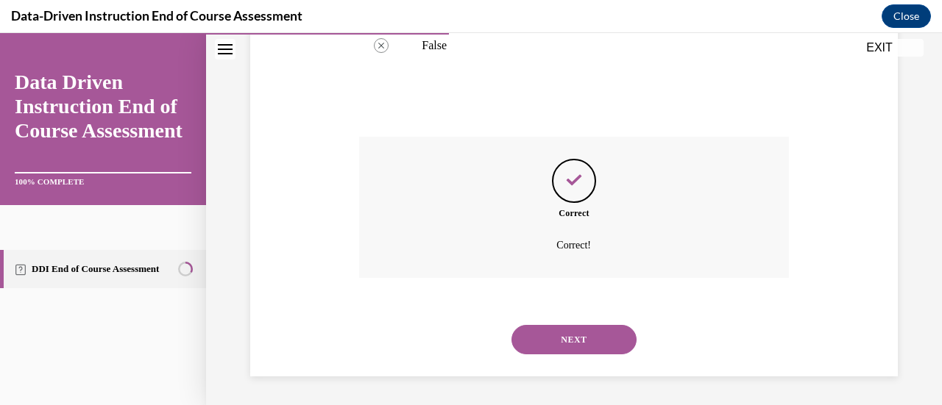
click at [558, 335] on button "NEXT" at bounding box center [573, 339] width 125 height 29
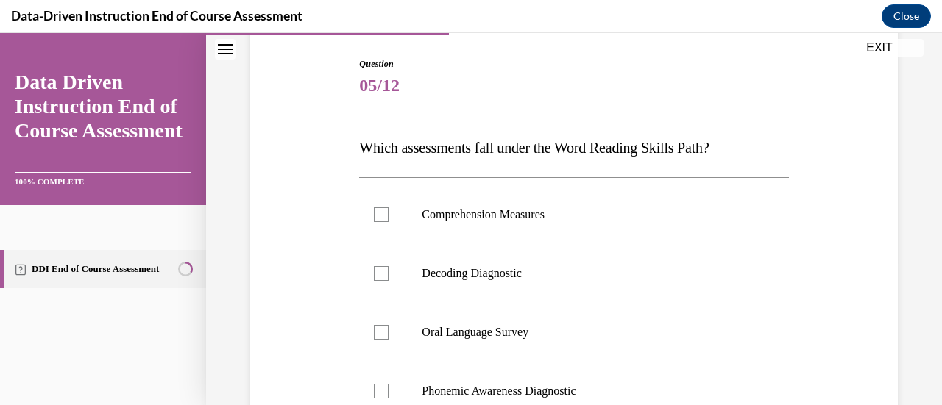
scroll to position [155, 0]
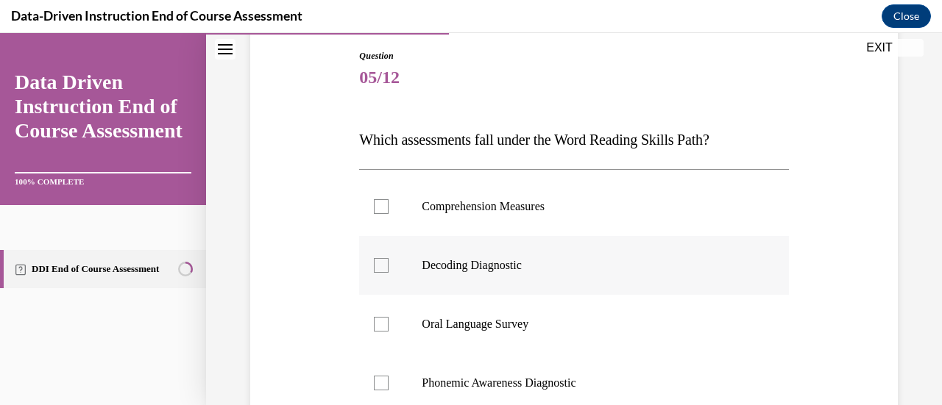
click at [525, 279] on label "Decoding Diagnostic" at bounding box center [573, 265] width 429 height 59
click at [388, 273] on input "Decoding Diagnostic" at bounding box center [381, 265] width 15 height 15
checkbox input "true"
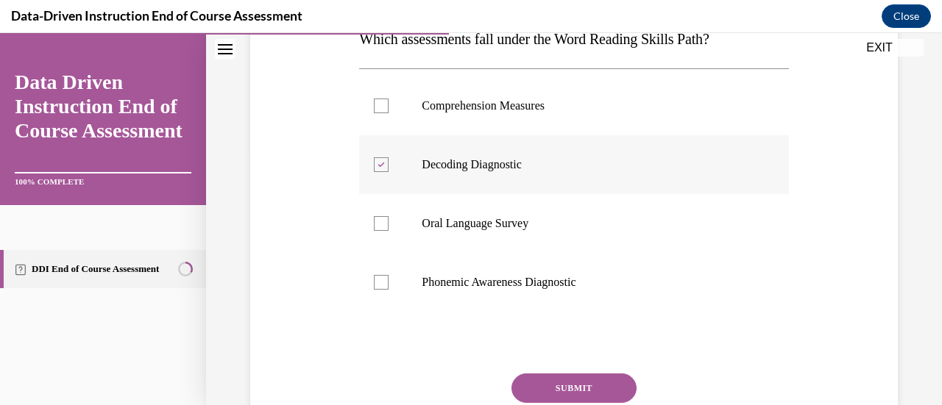
scroll to position [257, 0]
click at [525, 279] on p "Phonemic Awareness Diagnostic" at bounding box center [587, 281] width 330 height 15
click at [388, 279] on input "Phonemic Awareness Diagnostic" at bounding box center [381, 281] width 15 height 15
checkbox input "true"
click at [566, 385] on button "SUBMIT" at bounding box center [573, 387] width 125 height 29
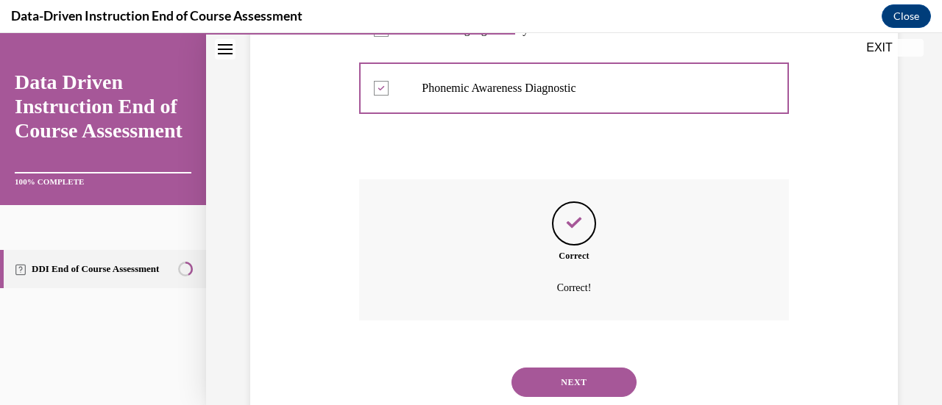
scroll to position [493, 0]
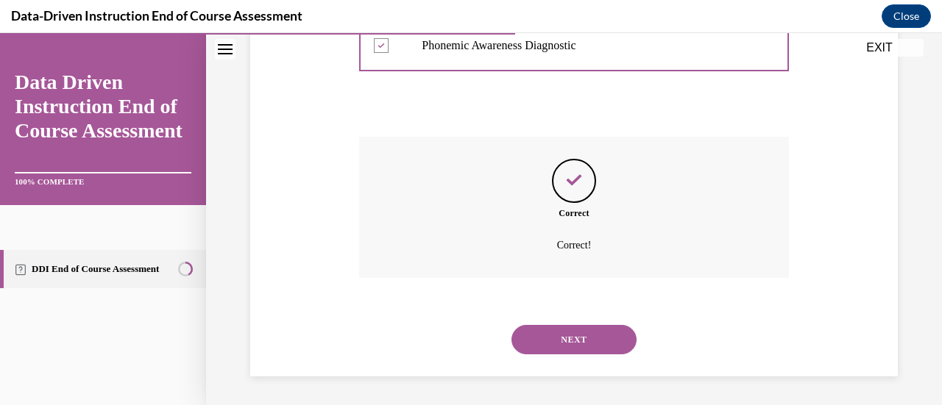
click at [563, 333] on button "NEXT" at bounding box center [573, 339] width 125 height 29
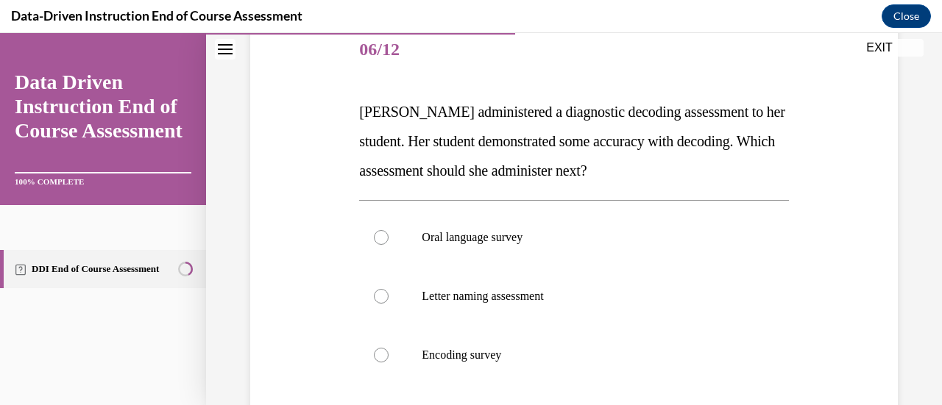
scroll to position [184, 0]
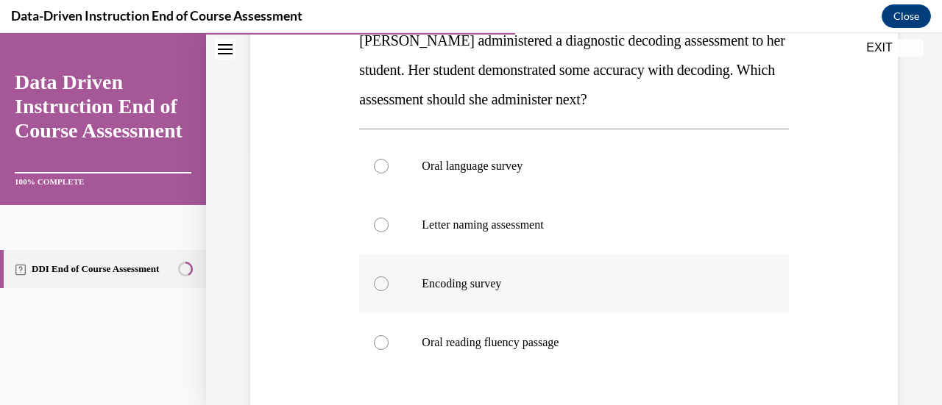
click at [519, 283] on p "Encoding survey" at bounding box center [587, 284] width 330 height 15
click at [388, 283] on input "Encoding survey" at bounding box center [381, 284] width 15 height 15
radio input "true"
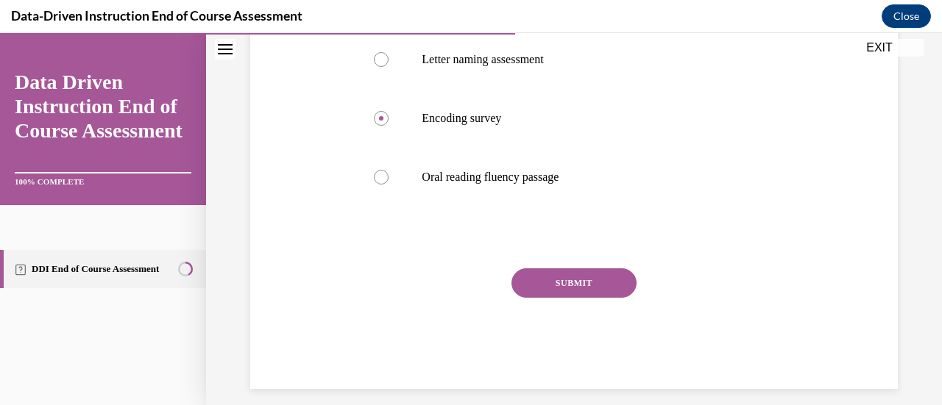
drag, startPoint x: 530, startPoint y: 283, endPoint x: 519, endPoint y: 283, distance: 10.3
click at [519, 283] on button "SUBMIT" at bounding box center [573, 283] width 125 height 29
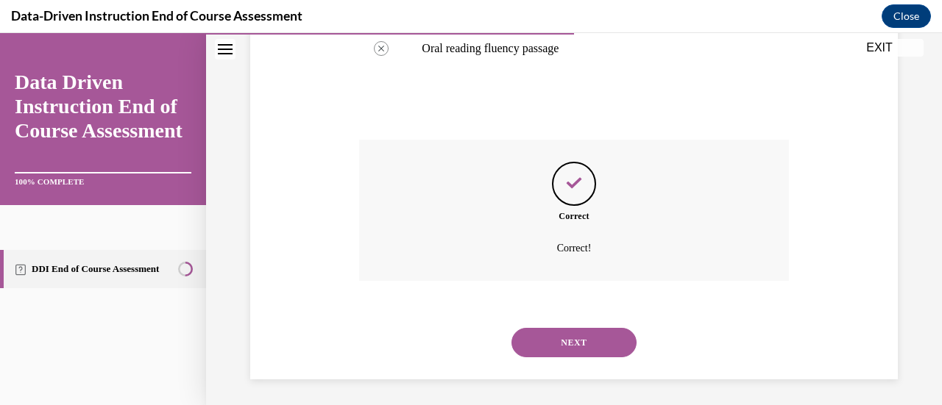
scroll to position [552, 0]
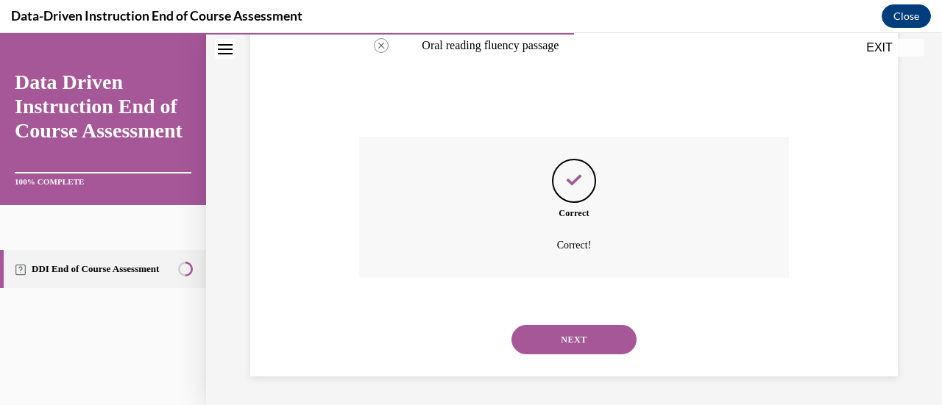
click at [541, 335] on button "NEXT" at bounding box center [573, 339] width 125 height 29
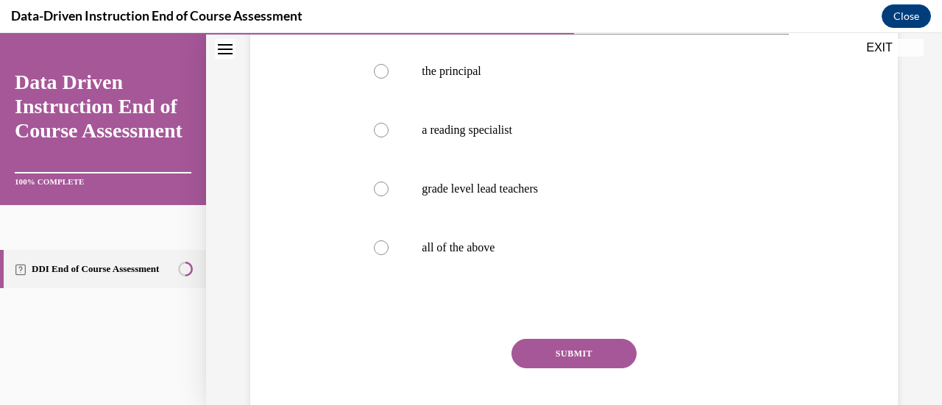
scroll to position [291, 0]
click at [499, 247] on p "all of the above" at bounding box center [587, 247] width 330 height 15
click at [388, 247] on input "all of the above" at bounding box center [381, 247] width 15 height 15
radio input "true"
click at [558, 355] on button "SUBMIT" at bounding box center [573, 352] width 125 height 29
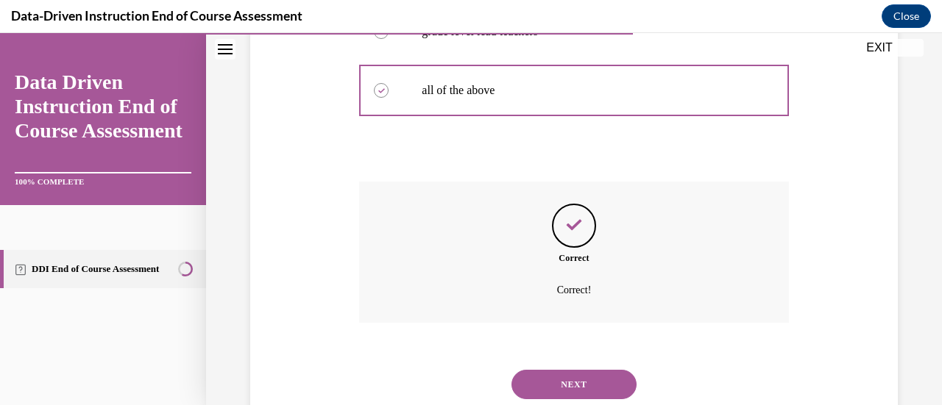
scroll to position [493, 0]
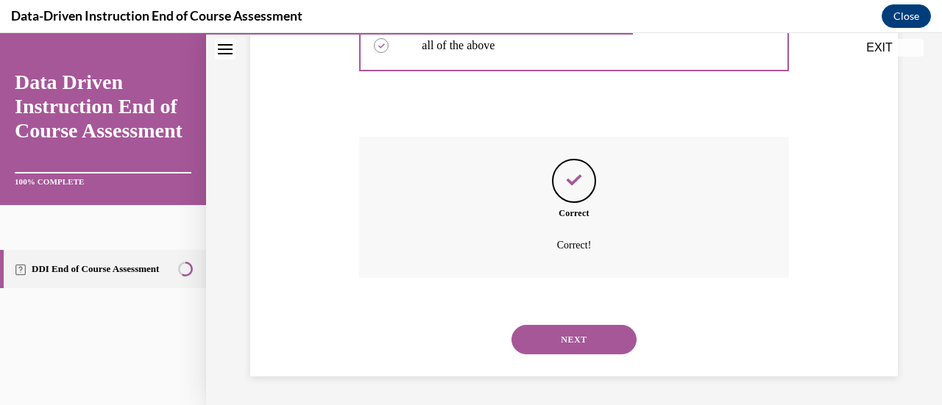
click at [558, 355] on div "NEXT" at bounding box center [573, 339] width 429 height 59
click at [557, 341] on button "NEXT" at bounding box center [573, 339] width 125 height 29
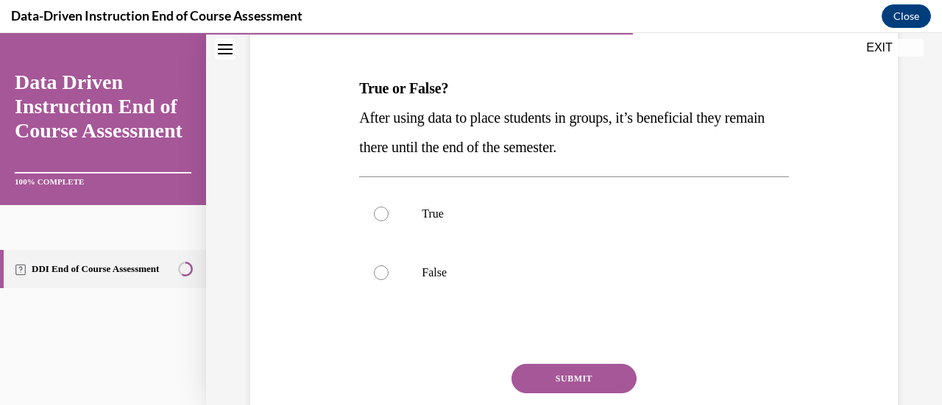
scroll to position [209, 0]
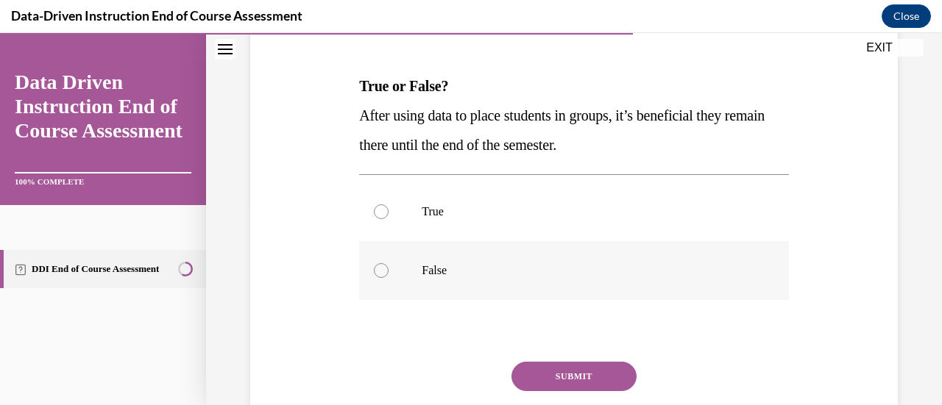
click at [441, 271] on p "False" at bounding box center [587, 270] width 330 height 15
click at [388, 271] on input "False" at bounding box center [381, 270] width 15 height 15
radio input "true"
click at [535, 374] on button "SUBMIT" at bounding box center [573, 376] width 125 height 29
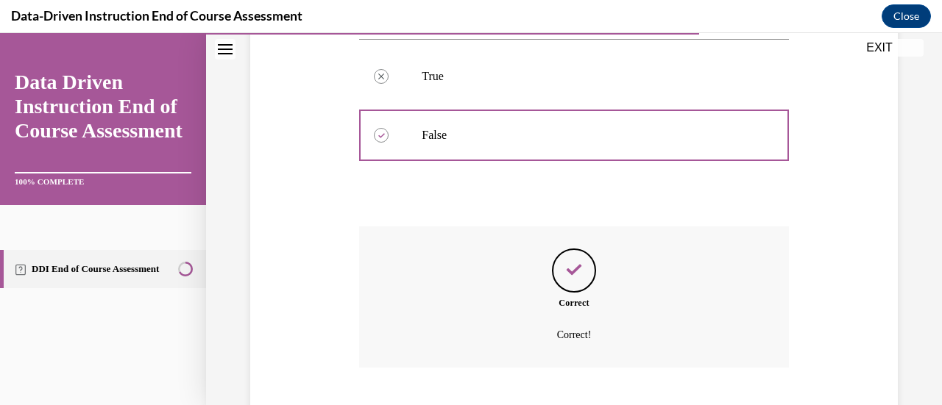
scroll to position [434, 0]
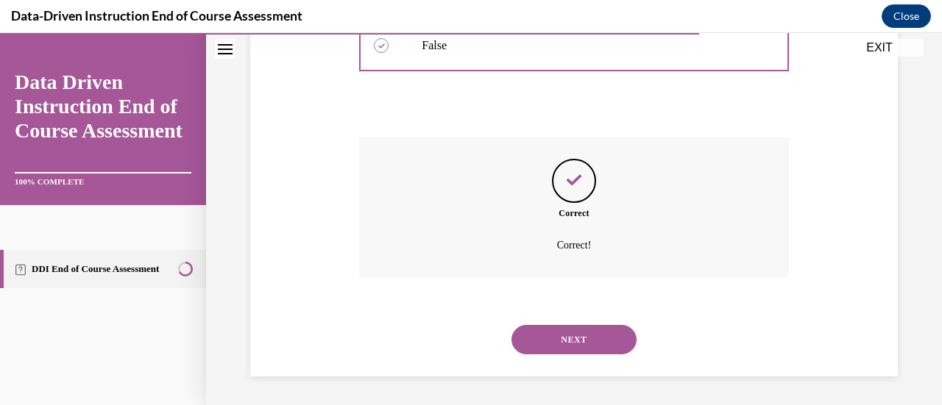
click at [558, 335] on button "NEXT" at bounding box center [573, 339] width 125 height 29
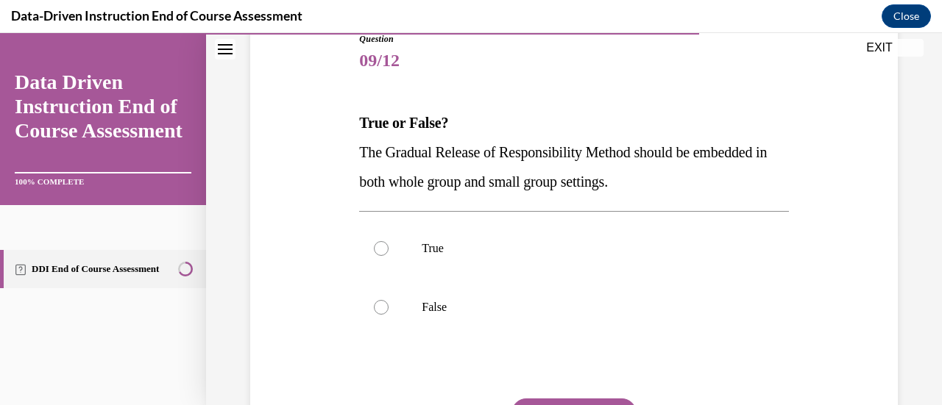
scroll to position [179, 0]
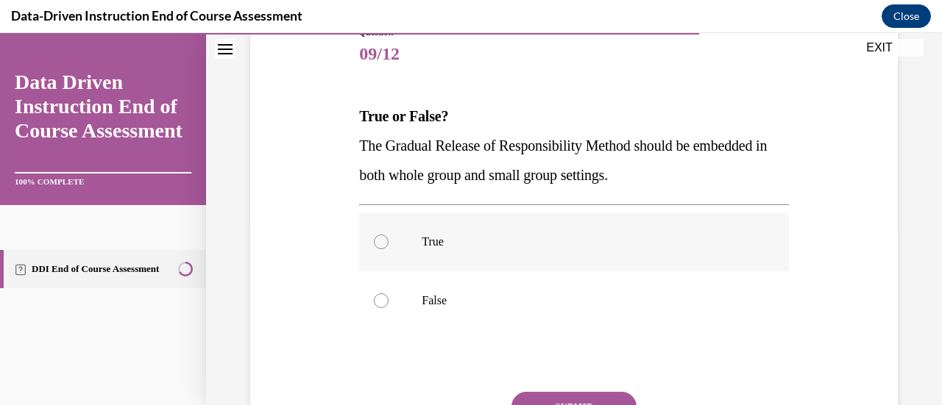
click at [483, 230] on label "True" at bounding box center [573, 242] width 429 height 59
click at [388, 235] on input "True" at bounding box center [381, 242] width 15 height 15
radio input "true"
click at [597, 395] on button "SUBMIT" at bounding box center [573, 406] width 125 height 29
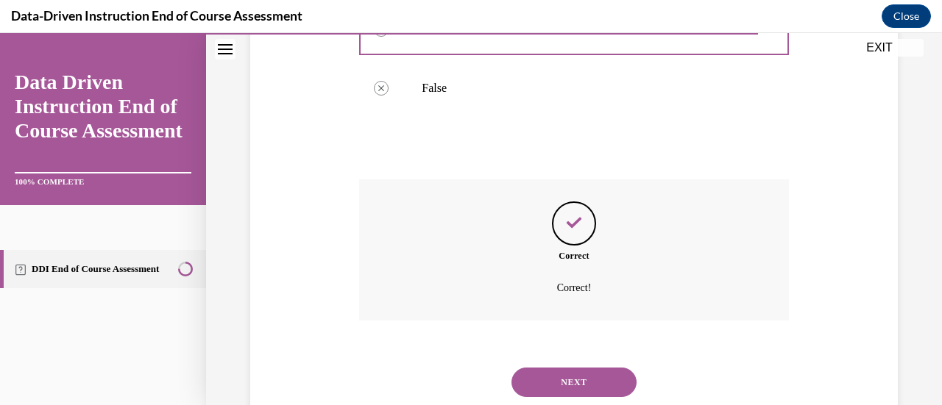
scroll to position [434, 0]
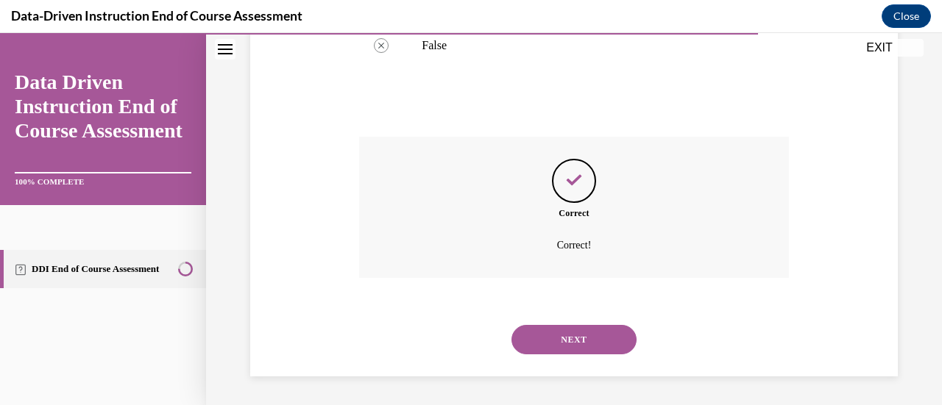
click at [578, 336] on button "NEXT" at bounding box center [573, 339] width 125 height 29
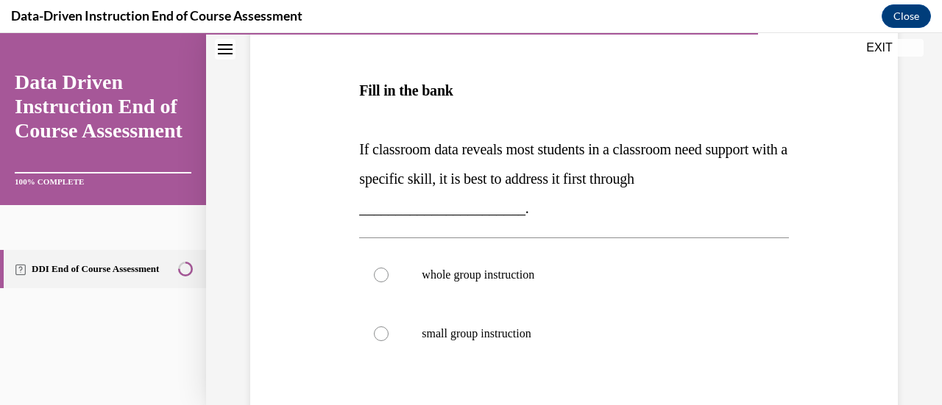
scroll to position [230, 0]
click at [572, 280] on p "whole group instruction" at bounding box center [587, 274] width 330 height 15
click at [388, 280] on input "whole group instruction" at bounding box center [381, 274] width 15 height 15
radio input "true"
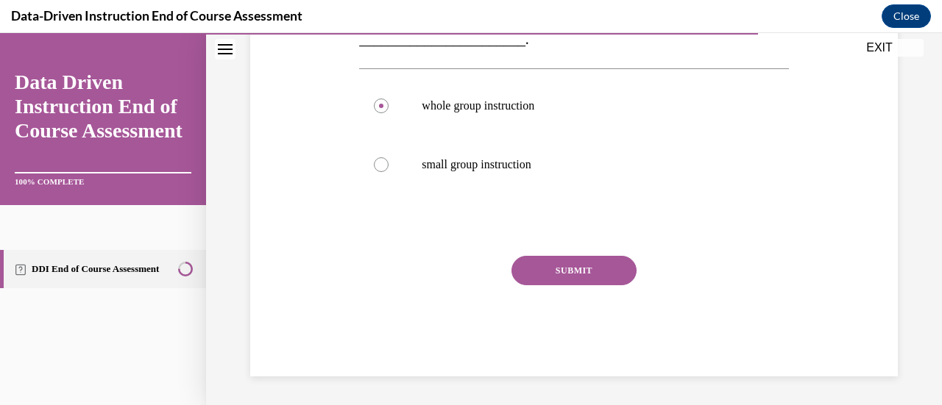
click at [572, 280] on button "SUBMIT" at bounding box center [573, 270] width 125 height 29
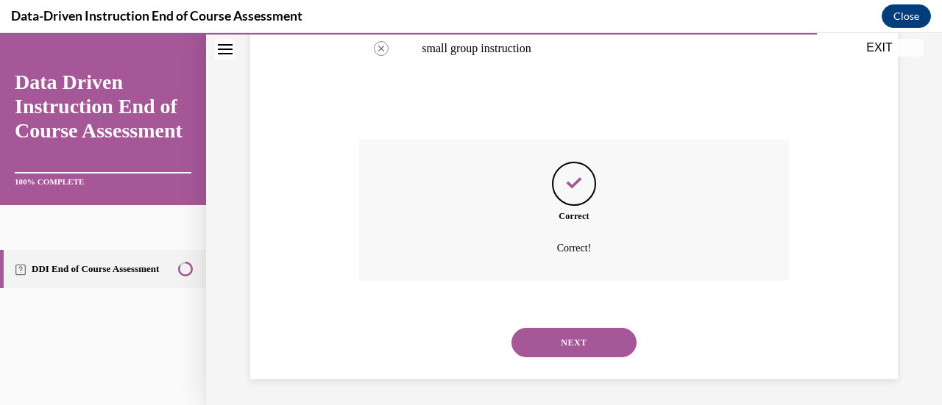
scroll to position [518, 0]
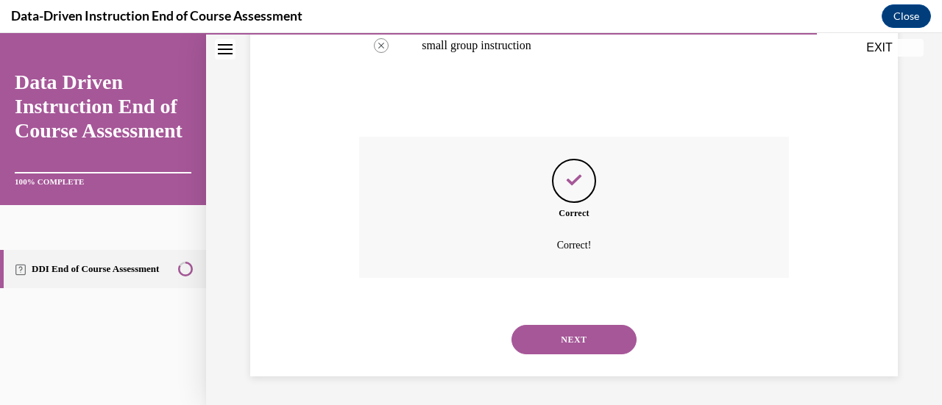
click at [558, 339] on button "NEXT" at bounding box center [573, 339] width 125 height 29
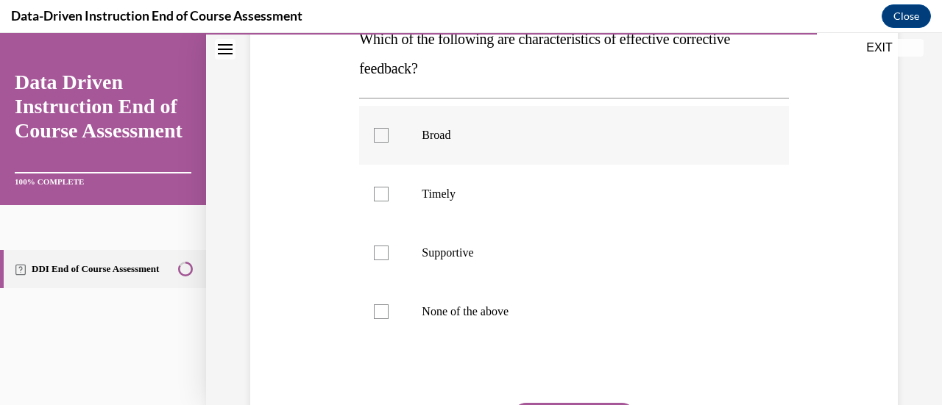
scroll to position [257, 0]
click at [426, 201] on label "Timely" at bounding box center [573, 193] width 429 height 59
click at [388, 201] on input "Timely" at bounding box center [381, 193] width 15 height 15
checkbox input "true"
click at [437, 268] on label "Supportive" at bounding box center [573, 252] width 429 height 59
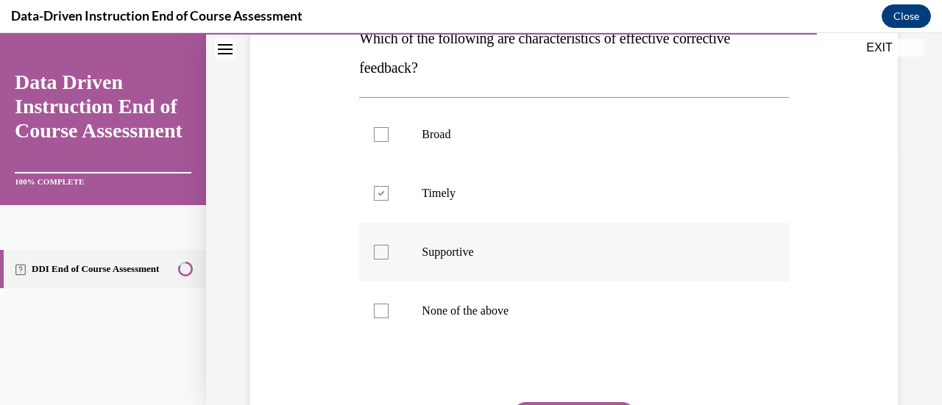
click at [388, 260] on input "Supportive" at bounding box center [381, 252] width 15 height 15
checkbox input "true"
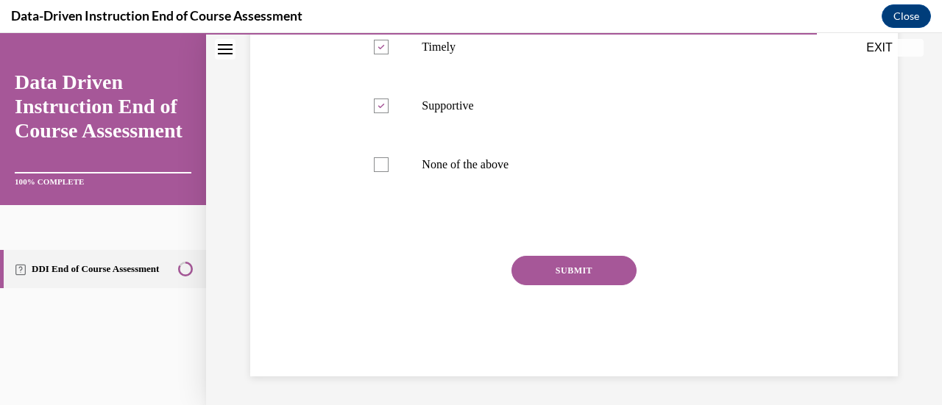
click at [539, 264] on button "SUBMIT" at bounding box center [573, 270] width 125 height 29
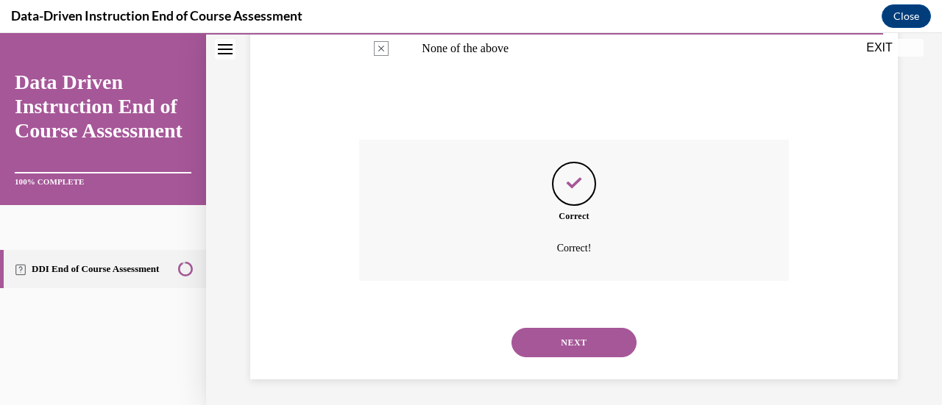
scroll to position [522, 0]
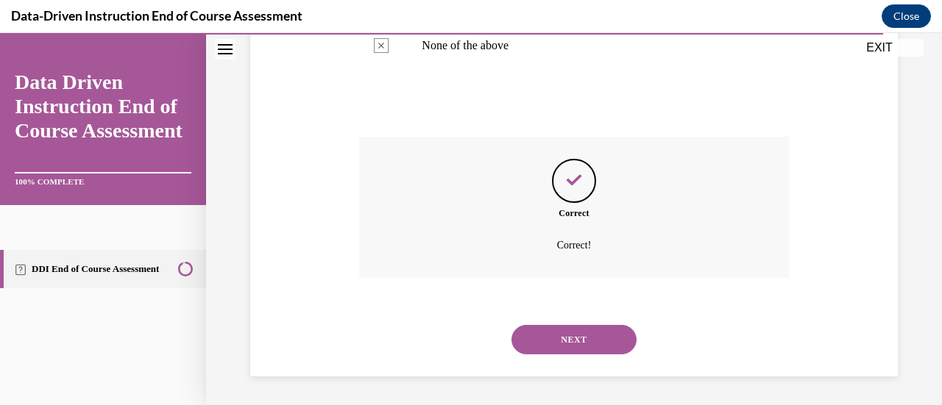
click at [571, 348] on button "NEXT" at bounding box center [573, 339] width 125 height 29
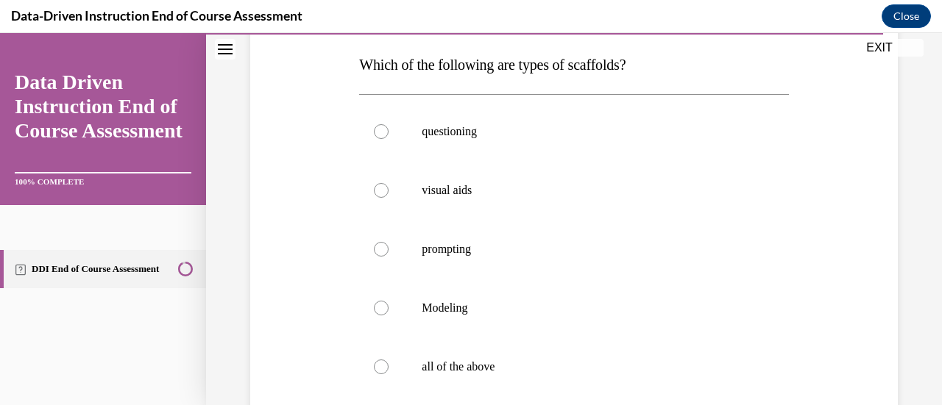
scroll to position [231, 0]
click at [482, 357] on label "all of the above" at bounding box center [573, 366] width 429 height 59
click at [388, 359] on input "all of the above" at bounding box center [381, 366] width 15 height 15
radio input "true"
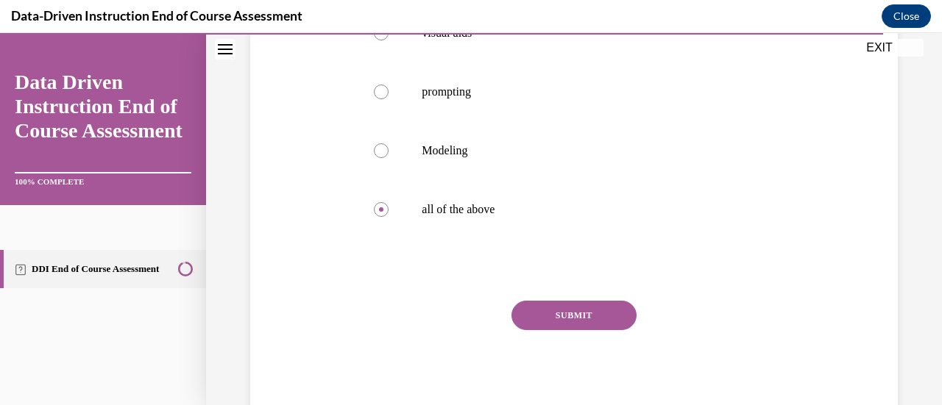
click at [544, 308] on button "SUBMIT" at bounding box center [573, 315] width 125 height 29
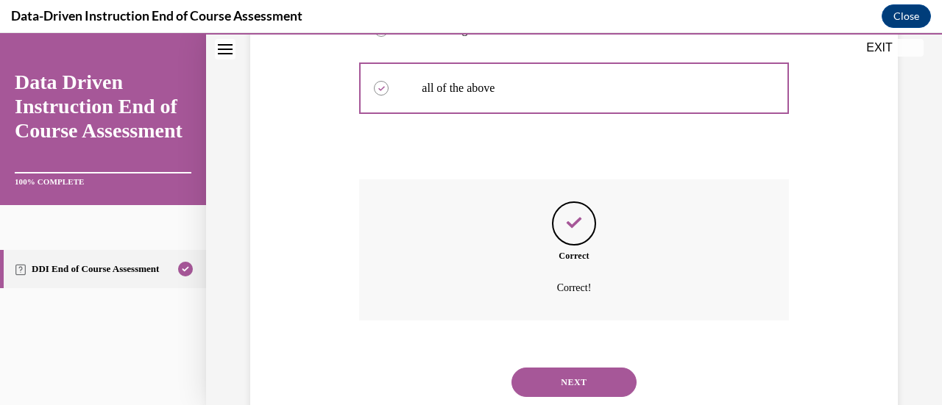
scroll to position [552, 0]
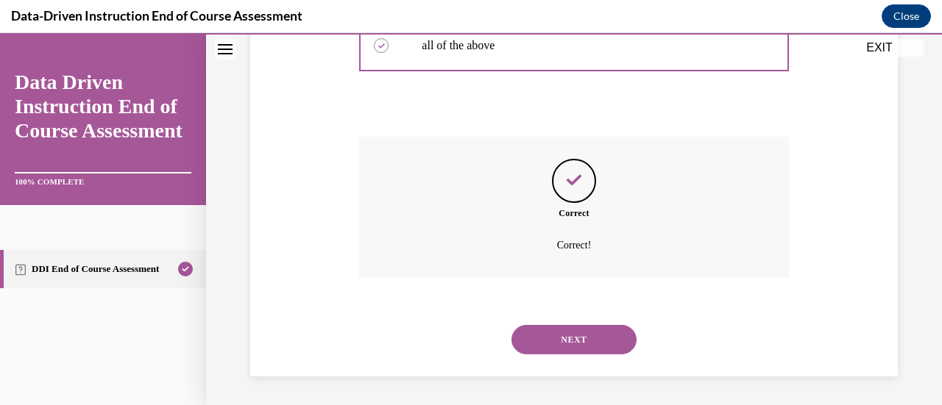
click at [562, 341] on button "NEXT" at bounding box center [573, 339] width 125 height 29
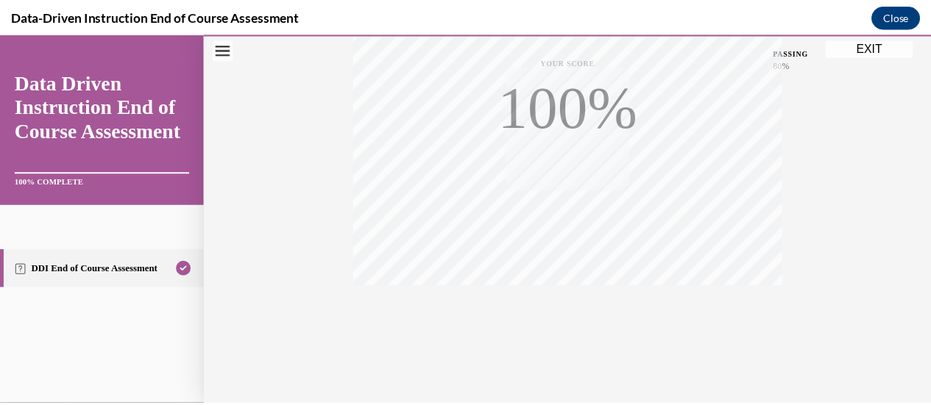
scroll to position [381, 0]
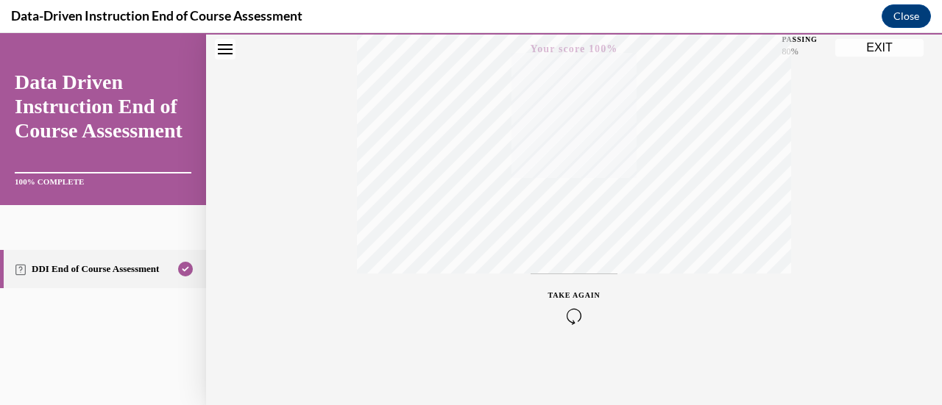
click at [865, 43] on button "EXIT" at bounding box center [879, 48] width 88 height 18
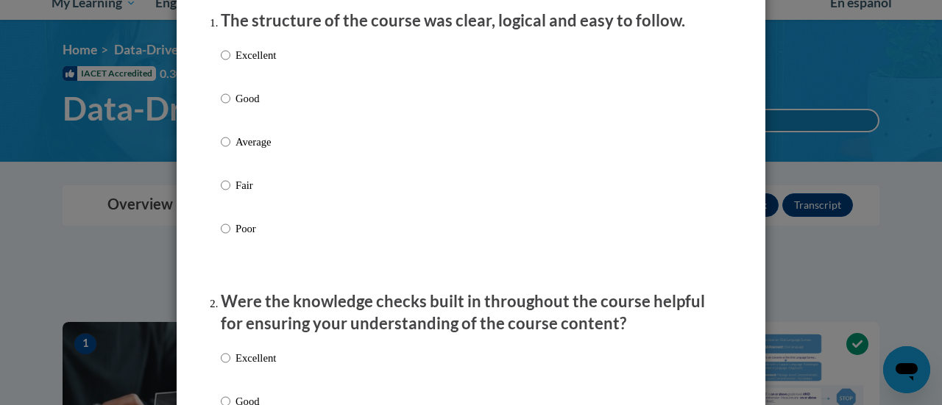
scroll to position [197, 0]
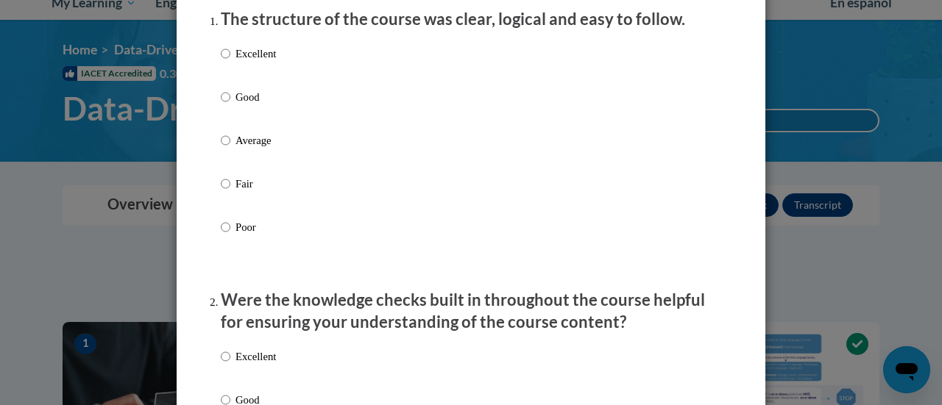
click at [249, 62] on p "Excellent" at bounding box center [255, 54] width 40 height 16
click at [230, 62] on input "Excellent" at bounding box center [226, 54] width 10 height 16
radio input "true"
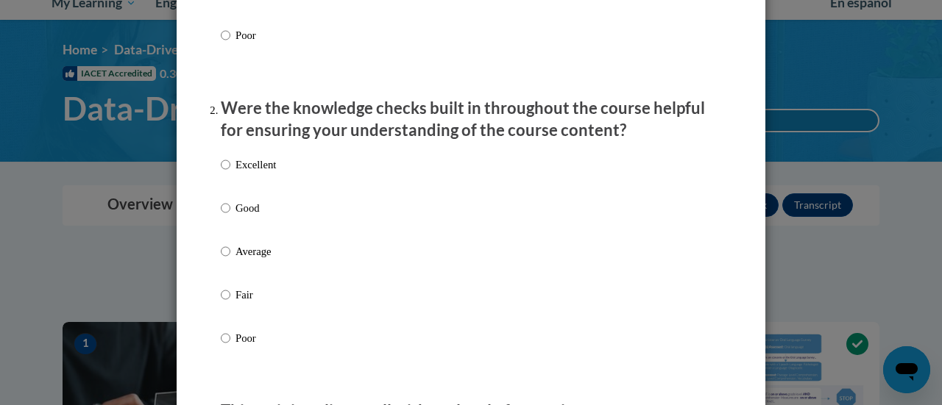
click at [241, 173] on p "Excellent" at bounding box center [255, 165] width 40 height 16
click at [230, 173] on input "Excellent" at bounding box center [226, 165] width 10 height 16
radio input "true"
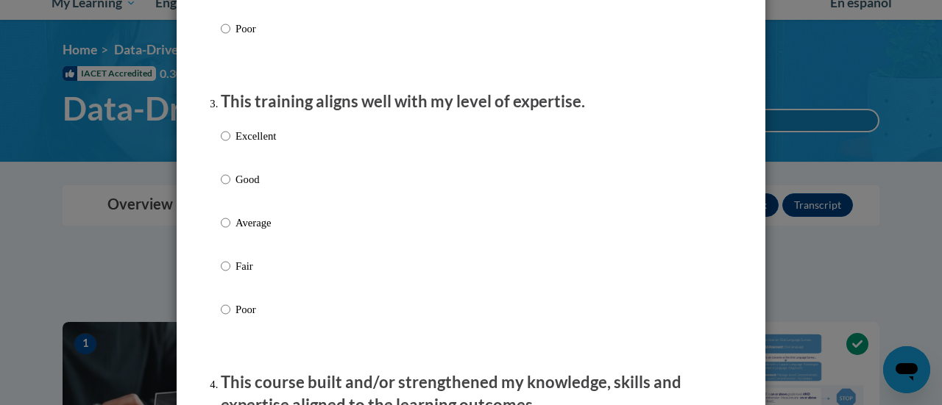
scroll to position [700, 0]
click at [244, 143] on p "Excellent" at bounding box center [255, 135] width 40 height 16
click at [230, 143] on input "Excellent" at bounding box center [226, 135] width 10 height 16
radio input "true"
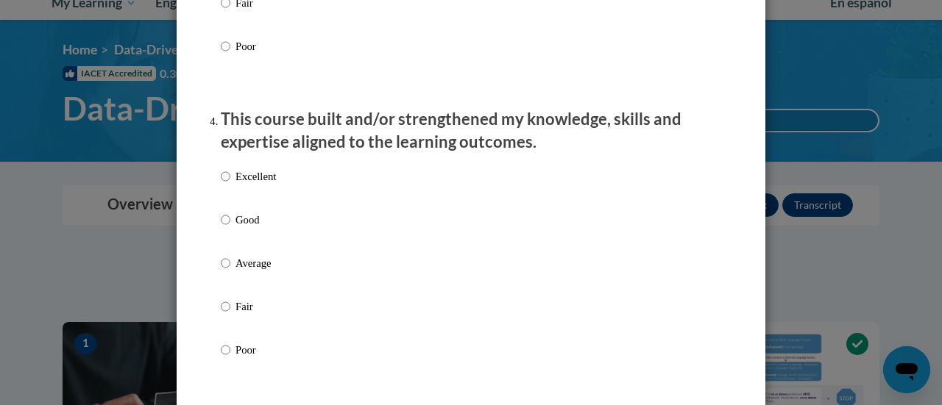
scroll to position [963, 0]
click at [249, 184] on p "Excellent" at bounding box center [255, 176] width 40 height 16
click at [230, 184] on input "Excellent" at bounding box center [226, 176] width 10 height 16
radio input "true"
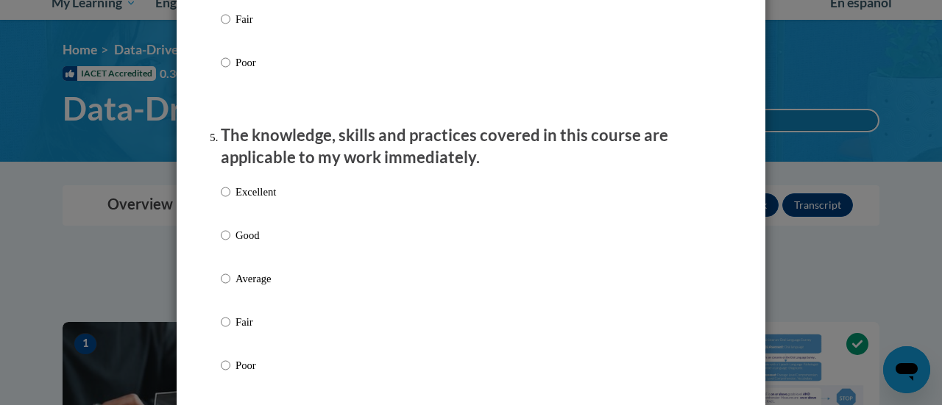
scroll to position [1251, 0]
click at [245, 199] on p "Excellent" at bounding box center [255, 190] width 40 height 16
click at [230, 199] on input "Excellent" at bounding box center [226, 190] width 10 height 16
radio input "true"
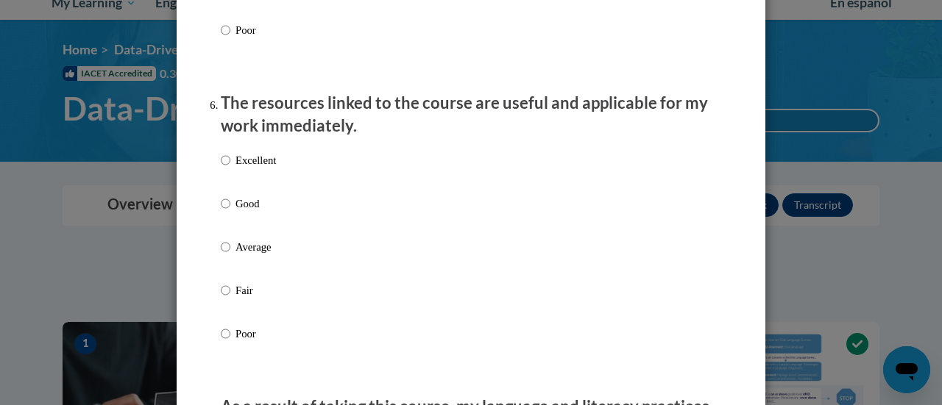
scroll to position [1586, 0]
click at [246, 161] on div "Excellent Good Average Fair Poor" at bounding box center [248, 258] width 55 height 228
click at [246, 168] on p "Excellent" at bounding box center [255, 160] width 40 height 16
click at [230, 168] on input "Excellent" at bounding box center [226, 160] width 10 height 16
radio input "true"
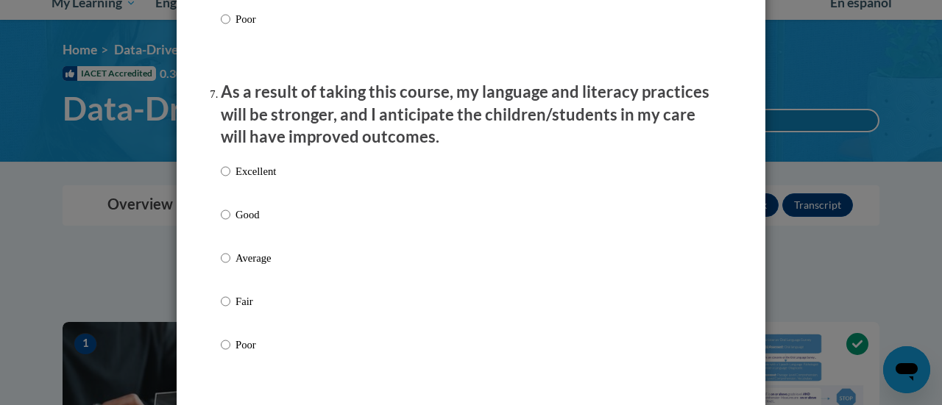
scroll to position [1903, 0]
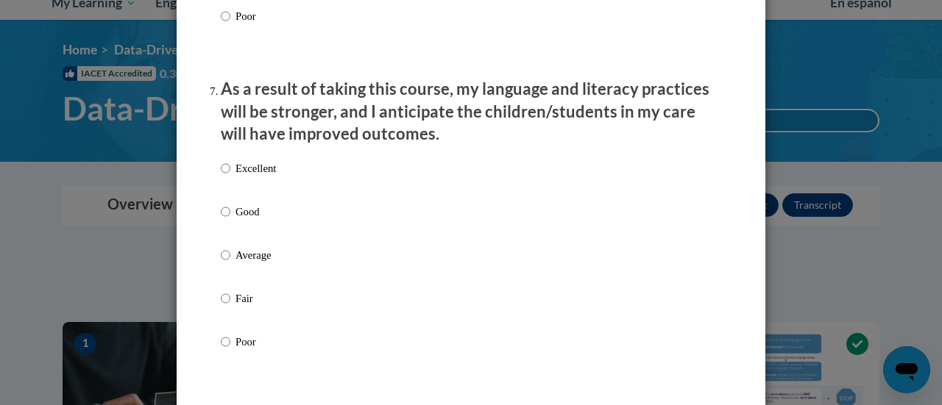
click at [244, 177] on p "Excellent" at bounding box center [255, 168] width 40 height 16
click at [230, 177] on input "Excellent" at bounding box center [226, 168] width 10 height 16
radio input "true"
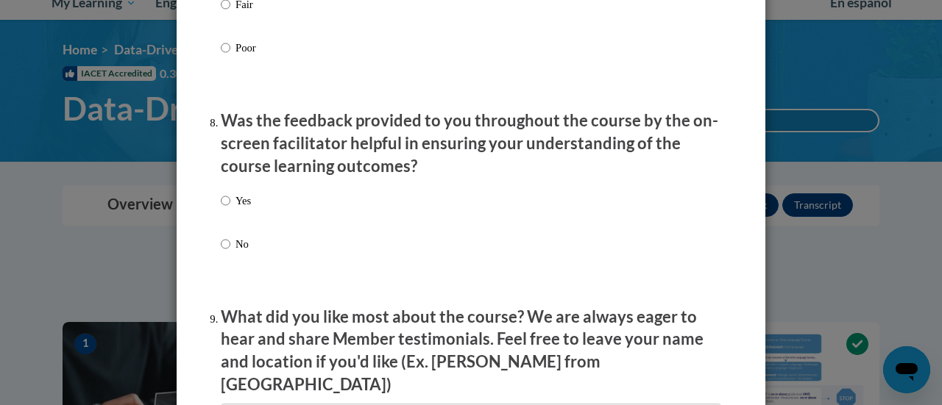
scroll to position [2198, 0]
click at [235, 221] on label "Yes" at bounding box center [236, 212] width 30 height 40
click at [230, 208] on input "Yes" at bounding box center [226, 200] width 10 height 16
radio input "true"
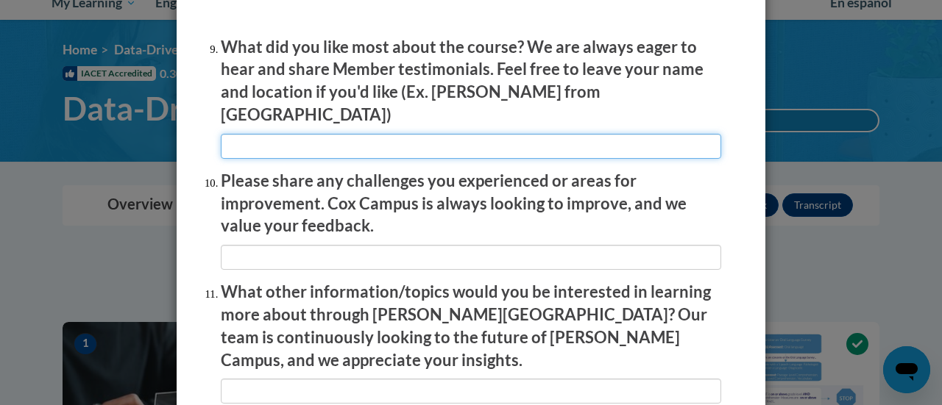
click at [259, 141] on input "textbox" at bounding box center [471, 146] width 500 height 25
type input "The videos that went along with each section"
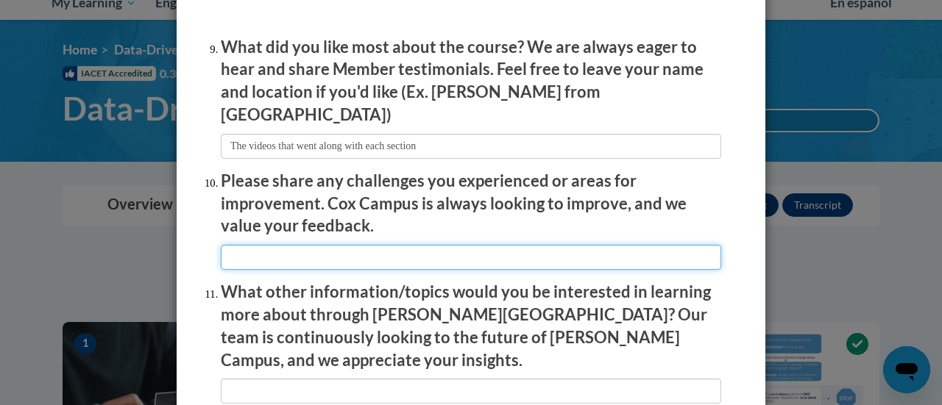
click at [300, 252] on input "textbox" at bounding box center [471, 257] width 500 height 25
type input "None"
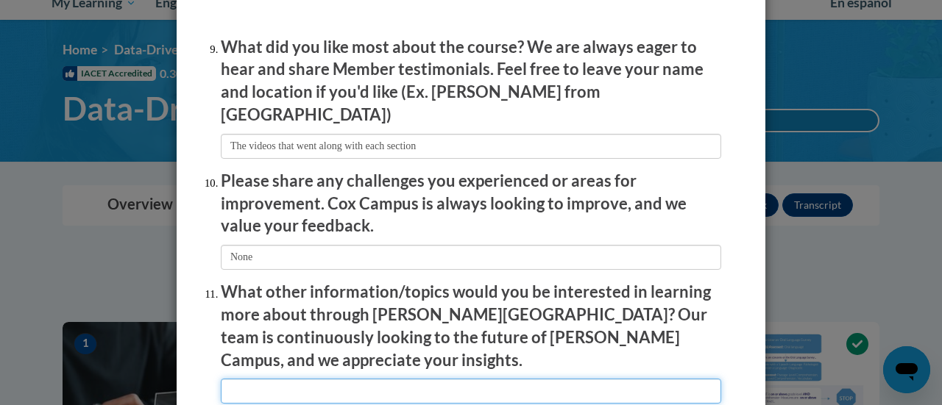
click at [321, 379] on input "textbox" at bounding box center [471, 391] width 500 height 25
type input "None"
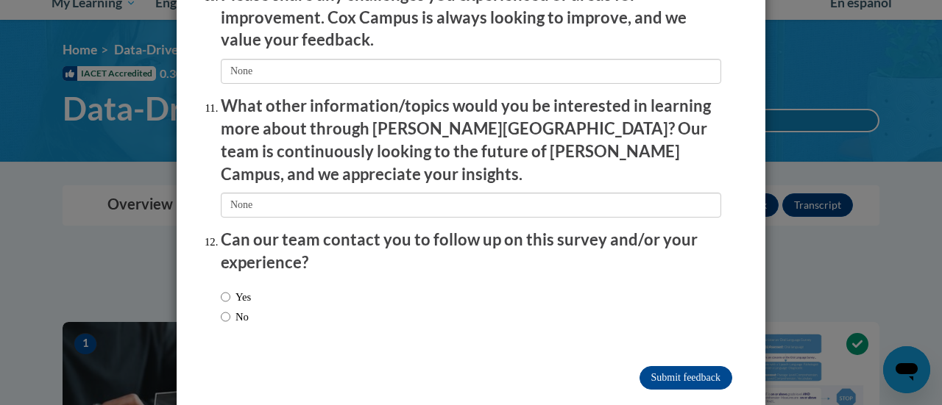
click at [265, 294] on div "Yes No" at bounding box center [471, 309] width 500 height 55
click at [233, 309] on label "No" at bounding box center [235, 317] width 28 height 16
click at [230, 309] on input "No" at bounding box center [226, 317] width 10 height 16
radio input "true"
click at [678, 366] on input "Submit feedback" at bounding box center [685, 378] width 93 height 24
